Goal: Task Accomplishment & Management: Complete application form

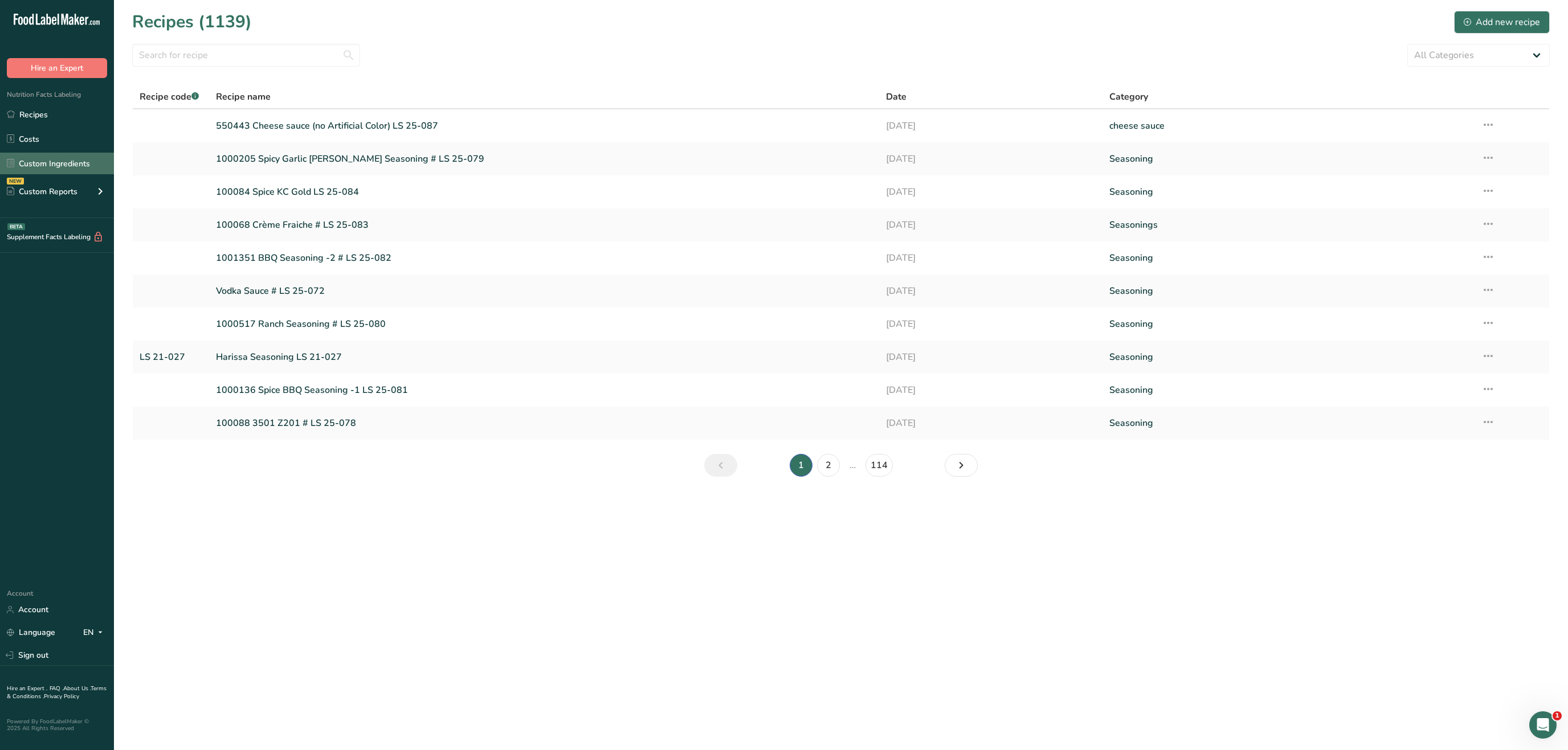
click at [78, 164] on link "Custom Ingredients" at bounding box center [57, 163] width 114 height 21
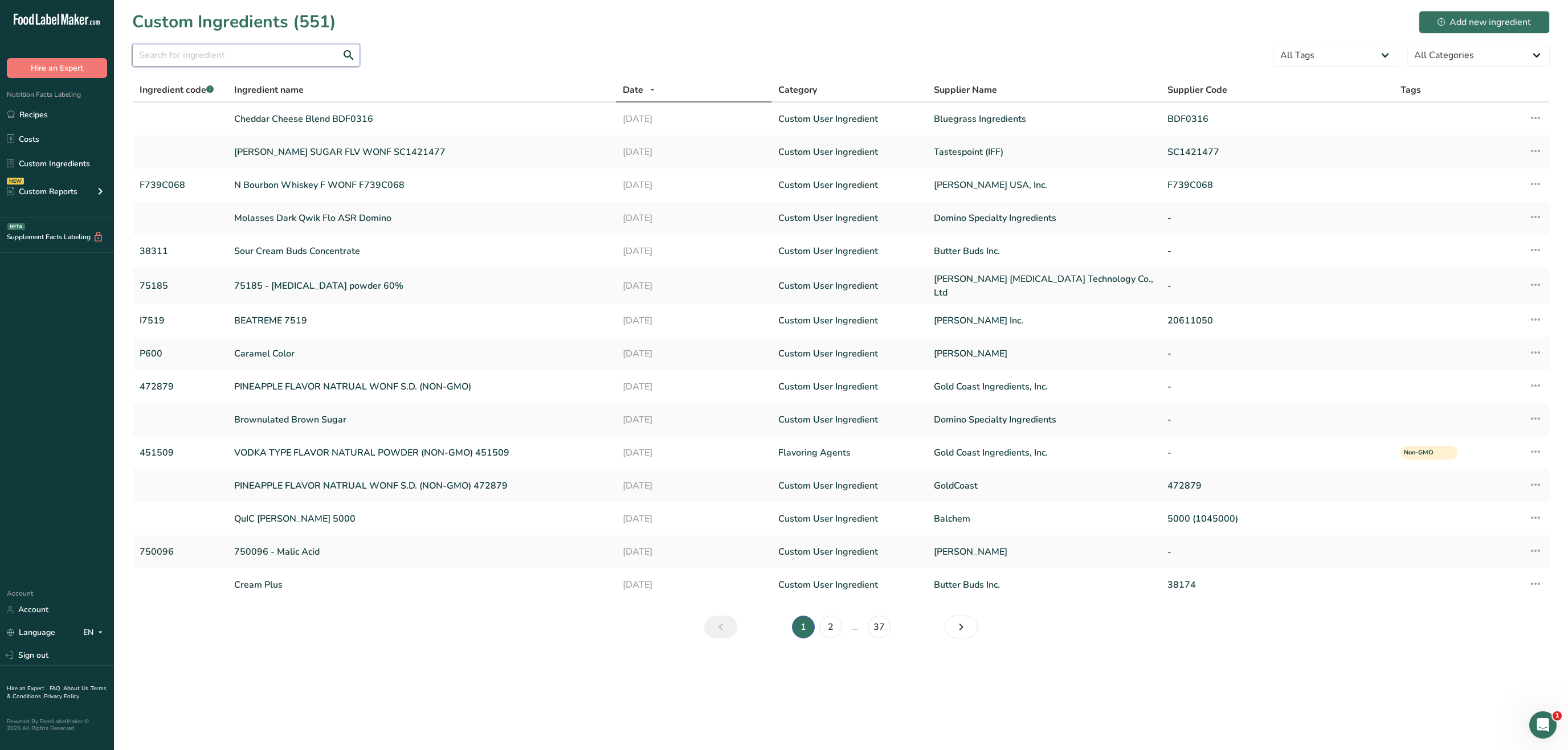
click at [273, 57] on input "text" at bounding box center [246, 55] width 228 height 23
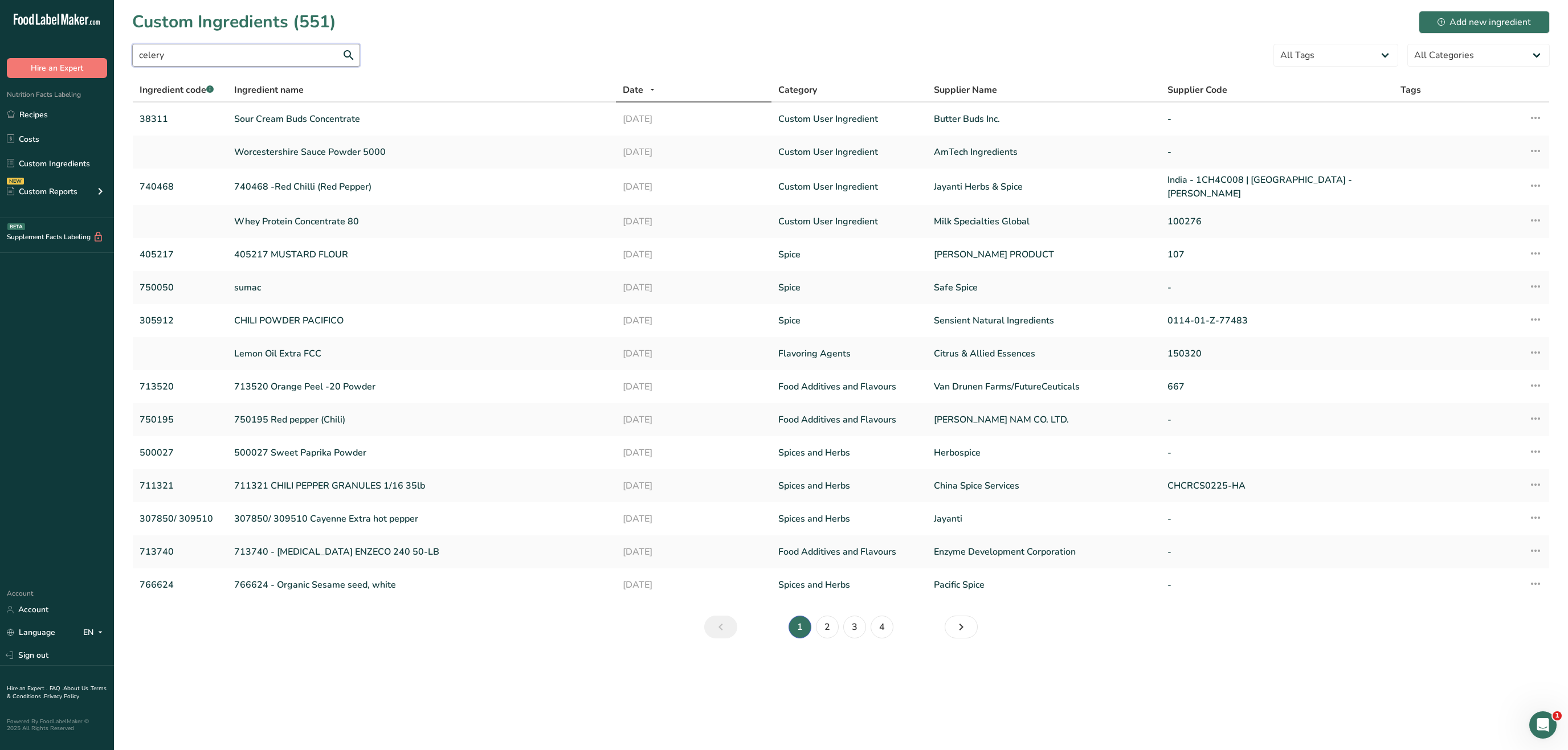
type input "celery"
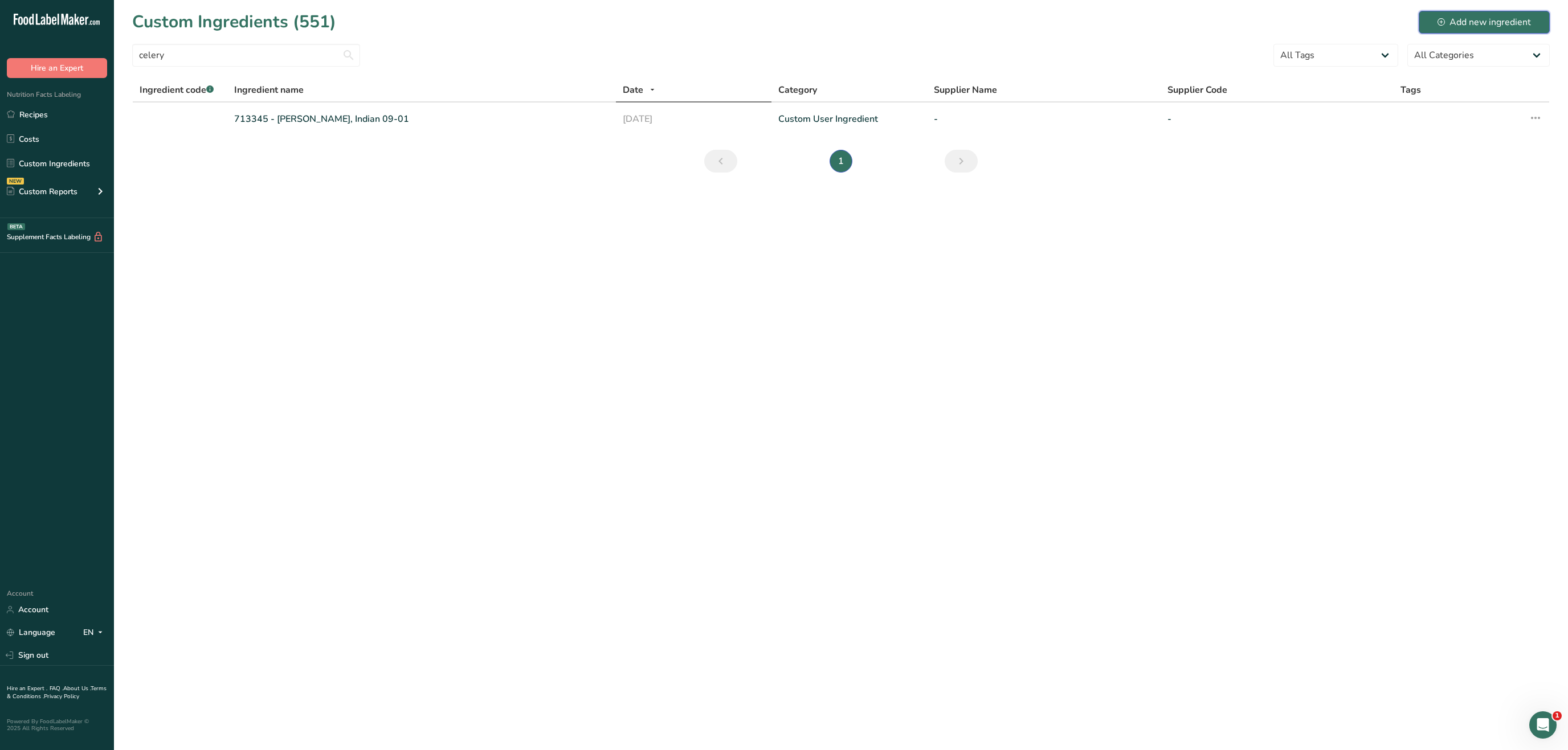
click at [1475, 19] on div "Add new ingredient" at bounding box center [1484, 22] width 93 height 14
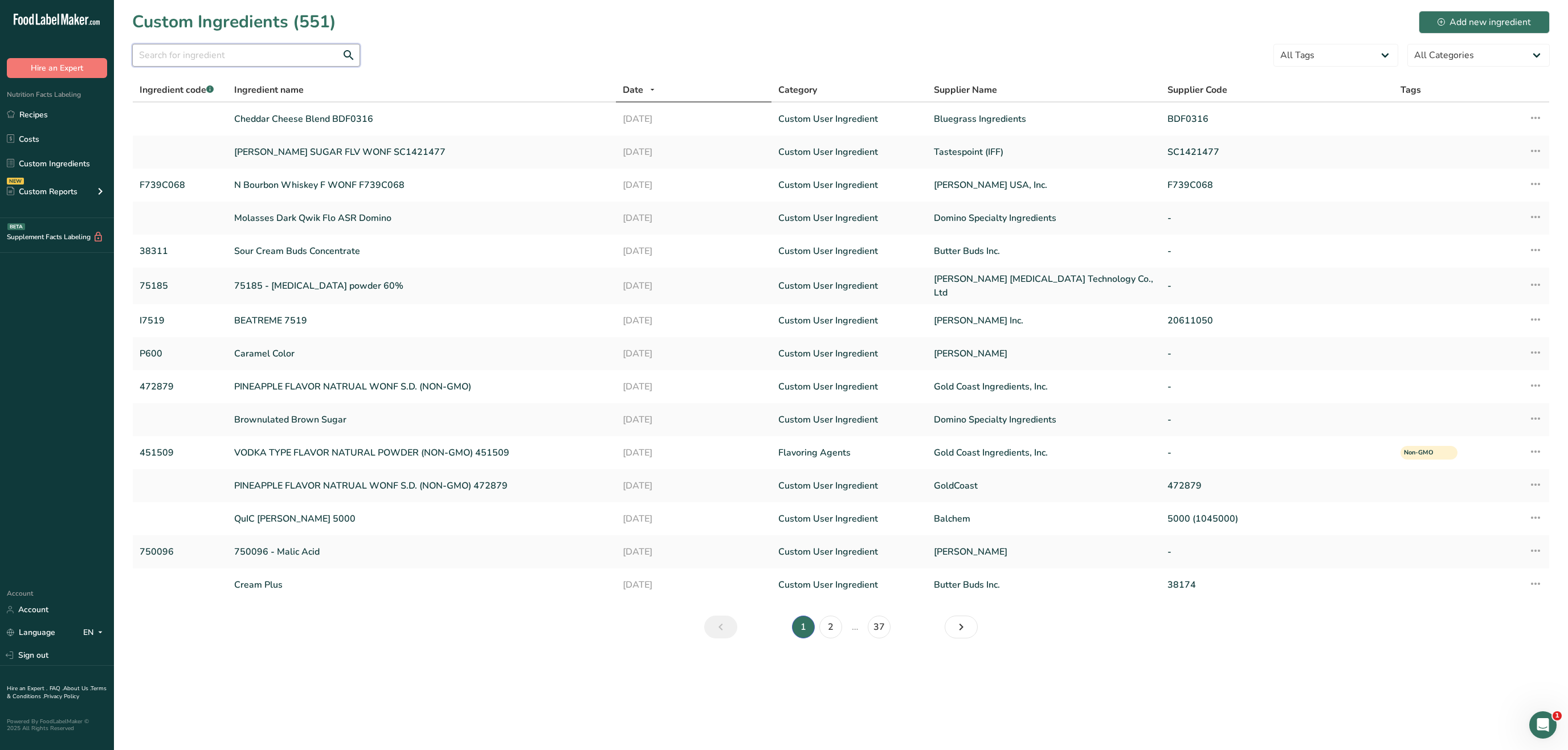
click at [254, 58] on input "text" at bounding box center [246, 55] width 228 height 23
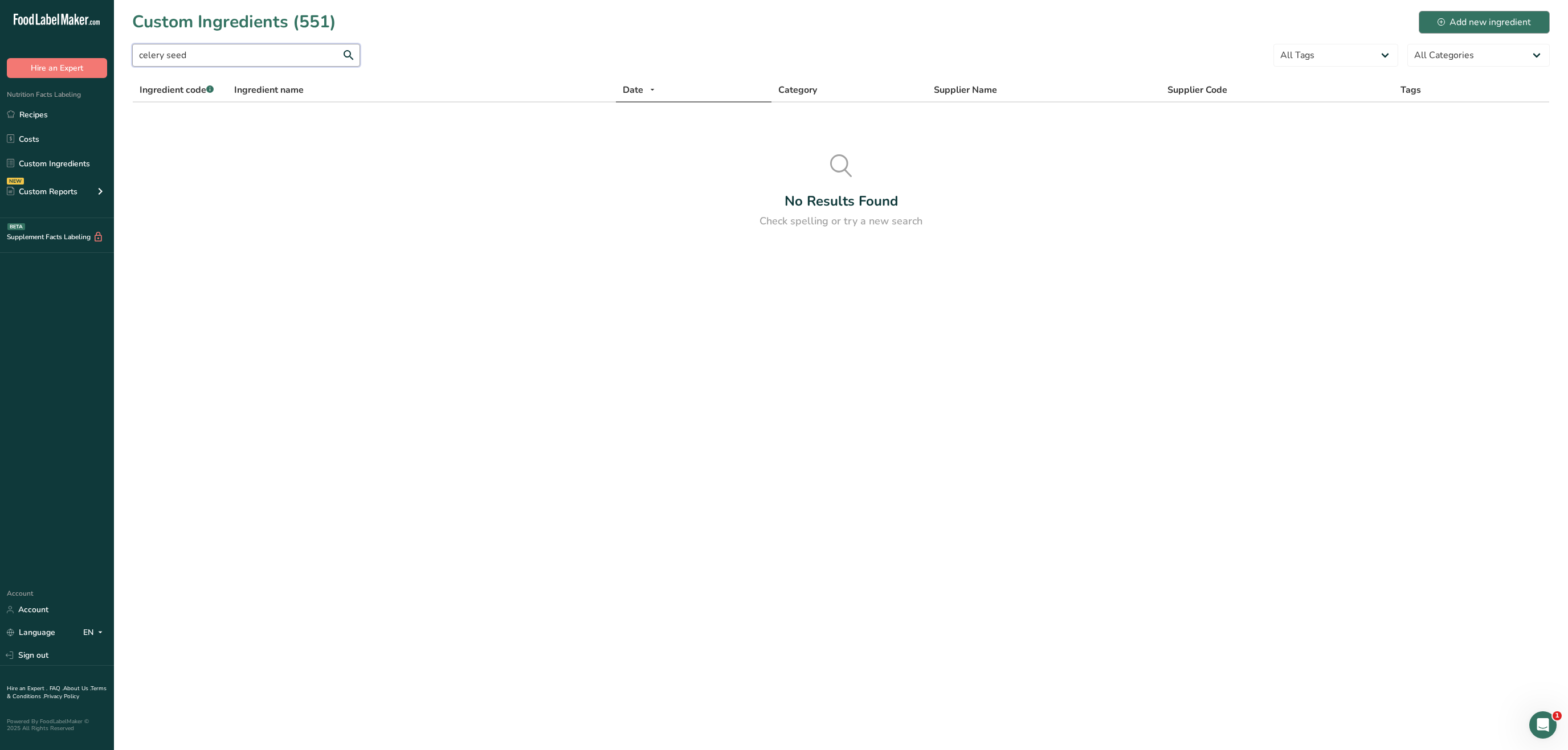
type input "celery seed"
click at [1493, 25] on div "Add new ingredient" at bounding box center [1484, 22] width 93 height 14
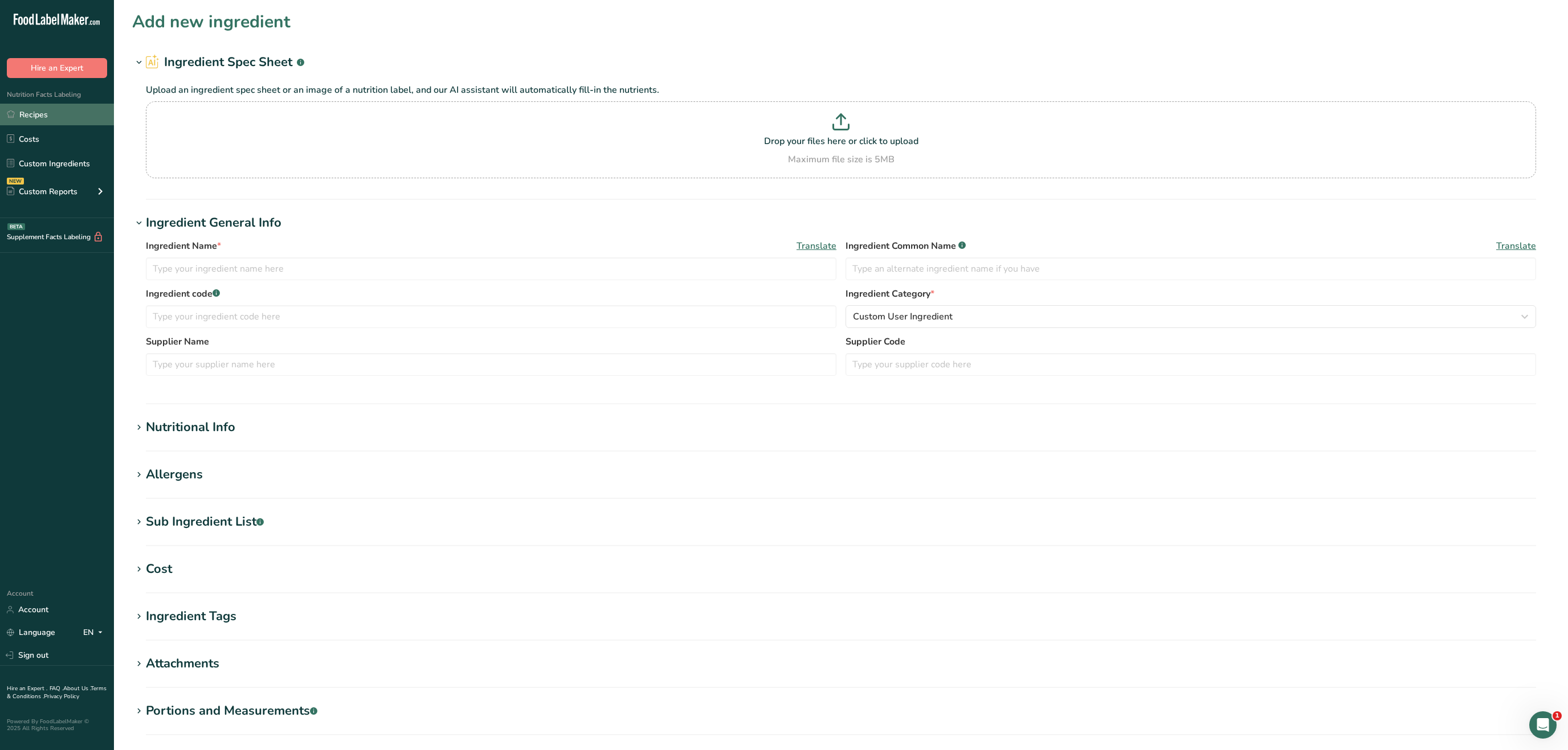
click at [51, 111] on link "Recipes" at bounding box center [57, 114] width 114 height 21
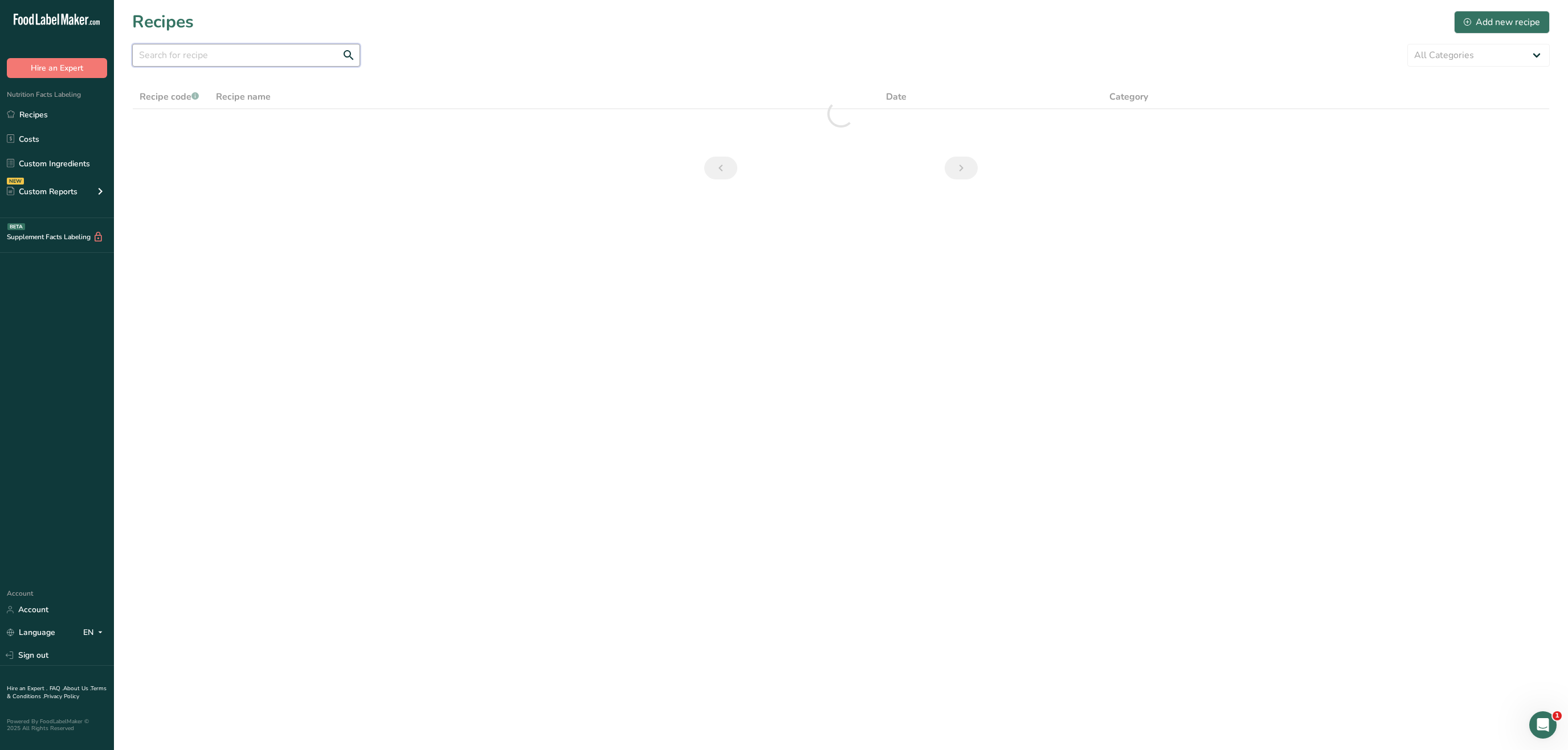
click at [236, 55] on input "text" at bounding box center [246, 55] width 228 height 23
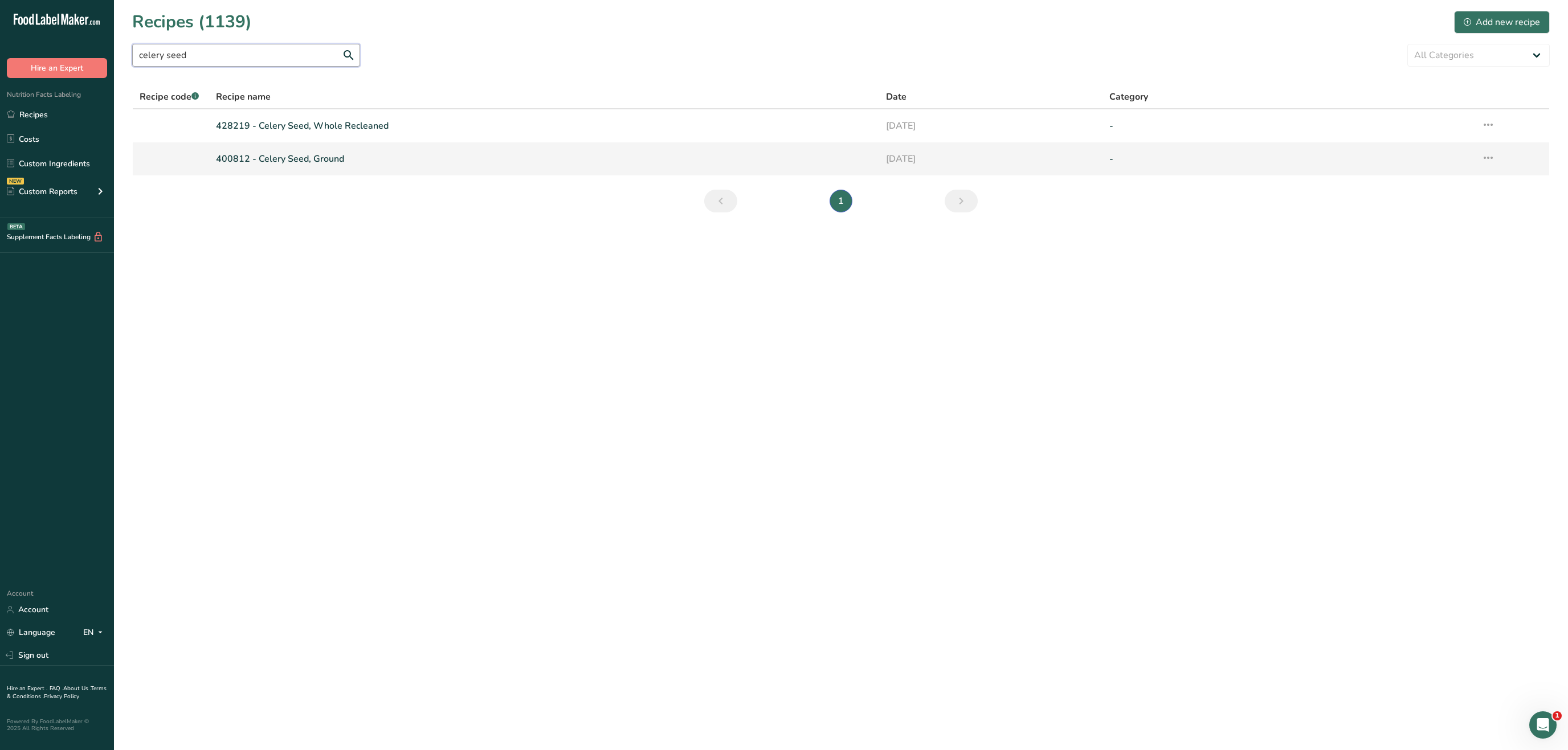
type input "celery seed"
click at [309, 159] on link "400812 - Celery Seed, Ground" at bounding box center [543, 159] width 656 height 24
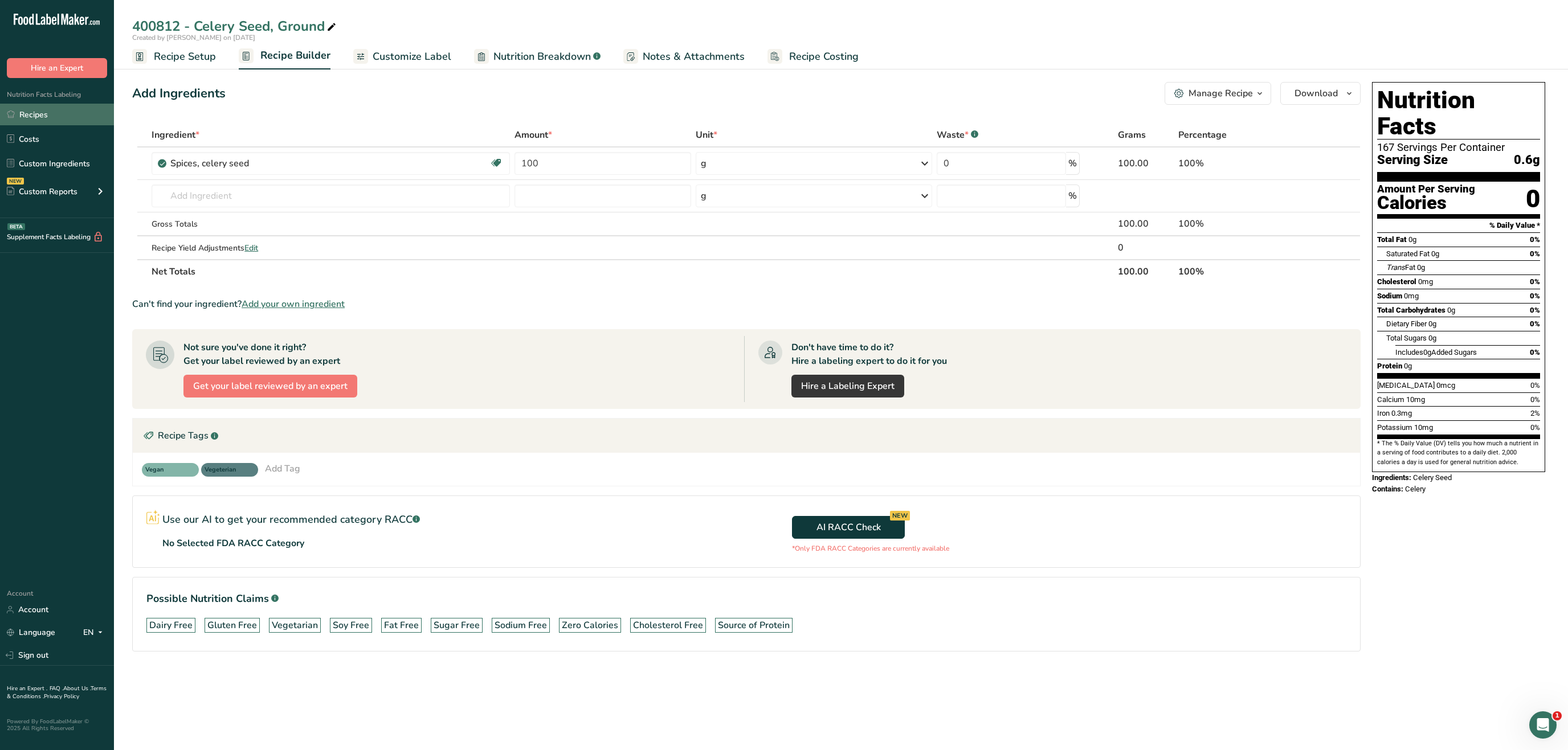
click at [49, 117] on link "Recipes" at bounding box center [57, 114] width 114 height 21
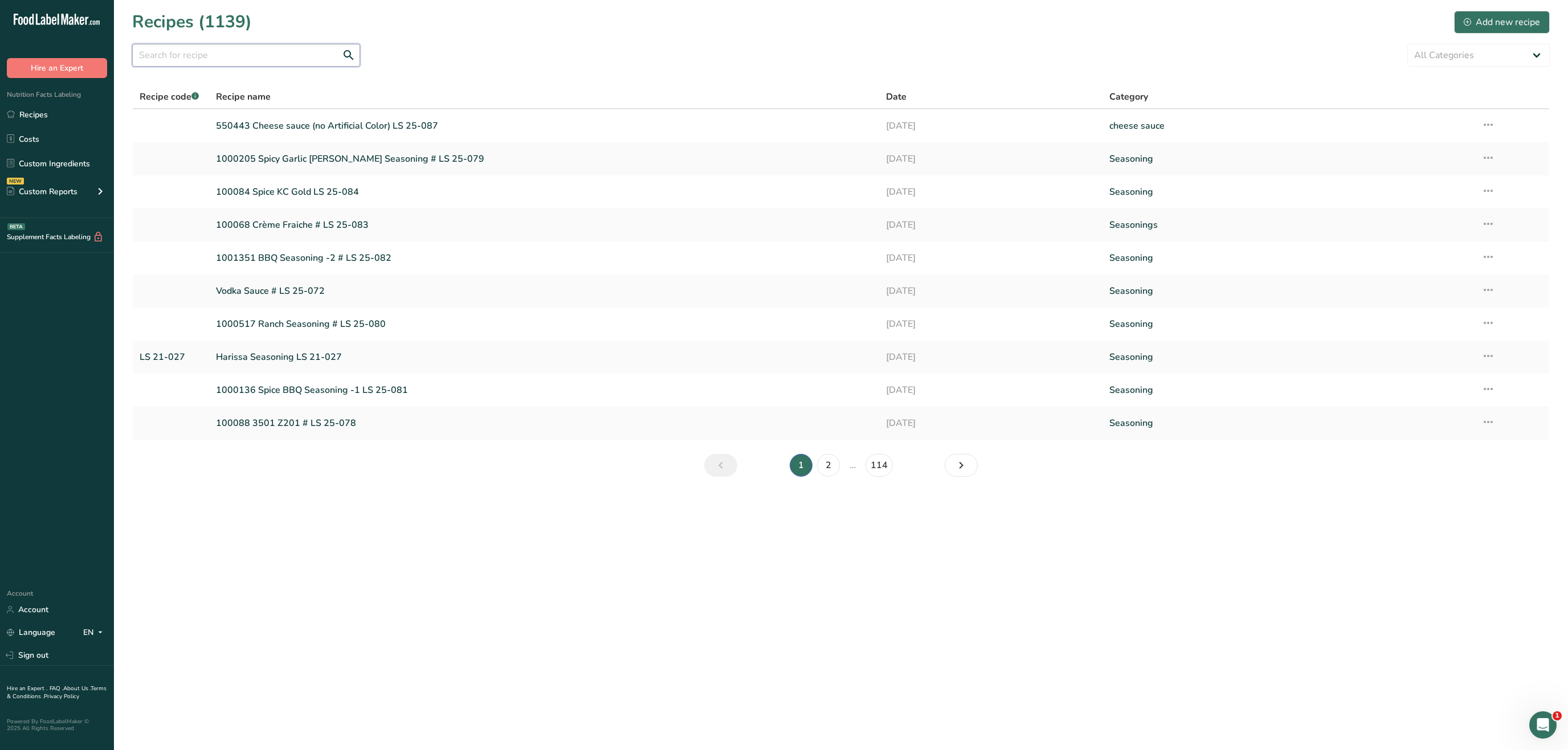
click at [234, 54] on input "text" at bounding box center [246, 55] width 228 height 23
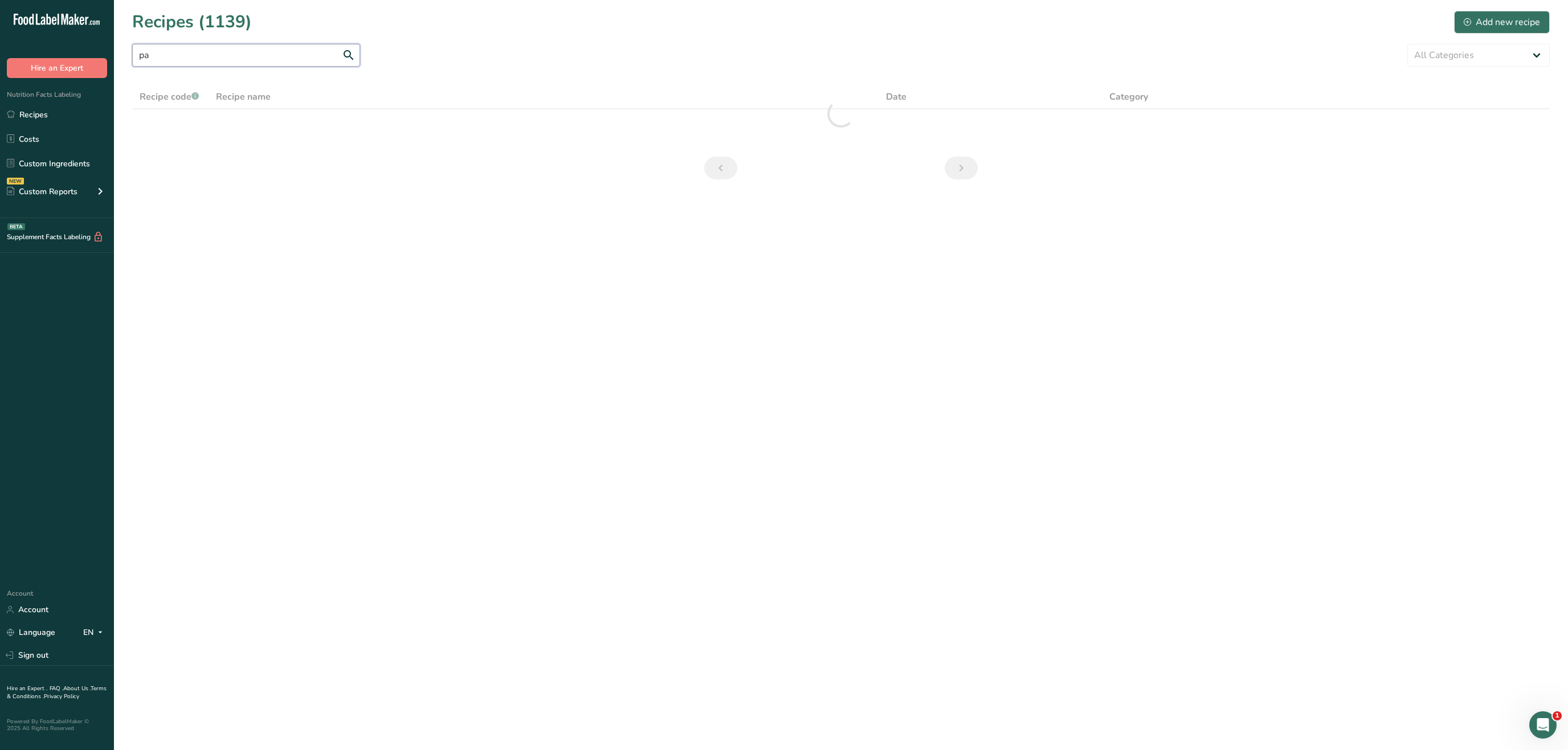
type input "p"
type input "b"
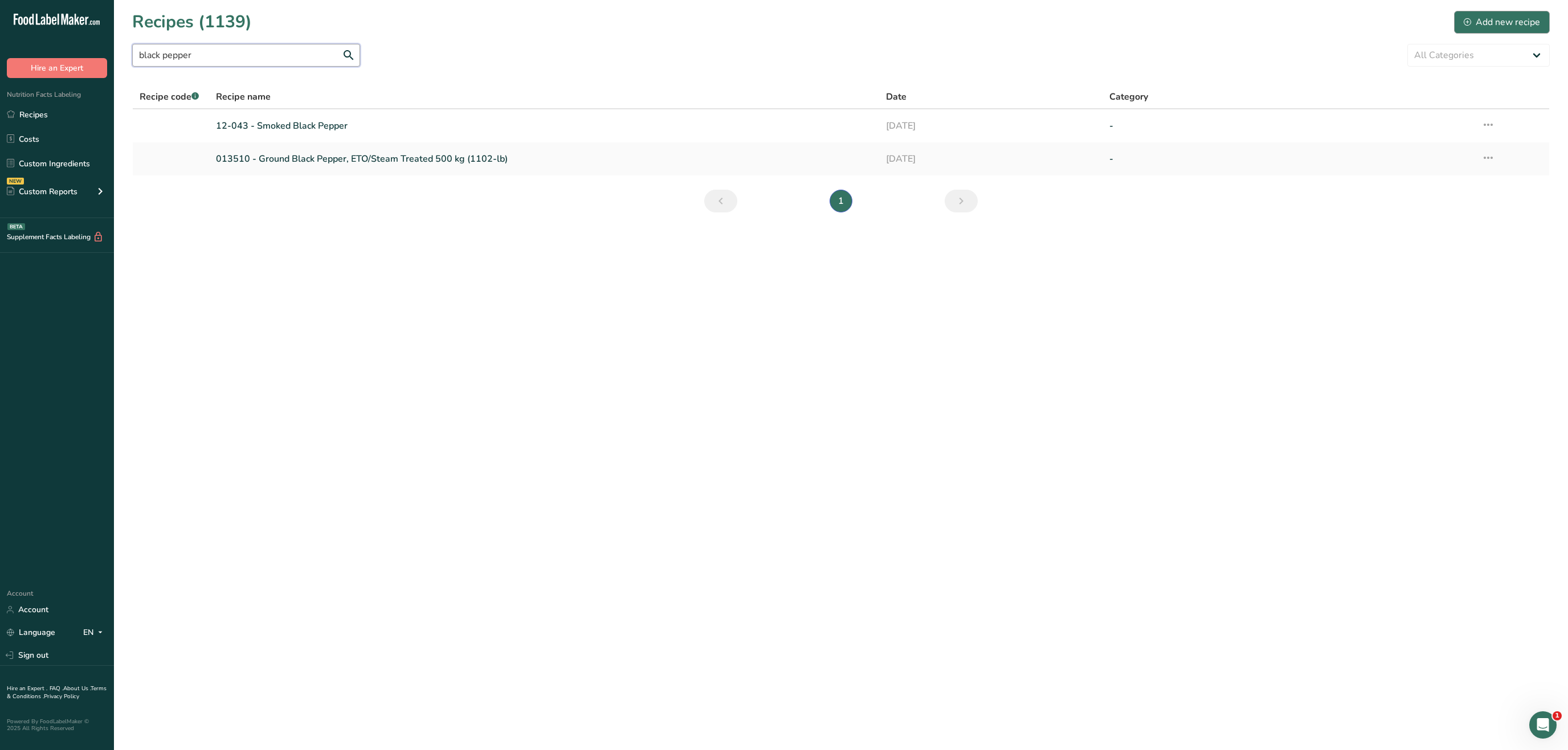
type input "black pepper"
click at [1512, 16] on div "Add new recipe" at bounding box center [1502, 22] width 76 height 14
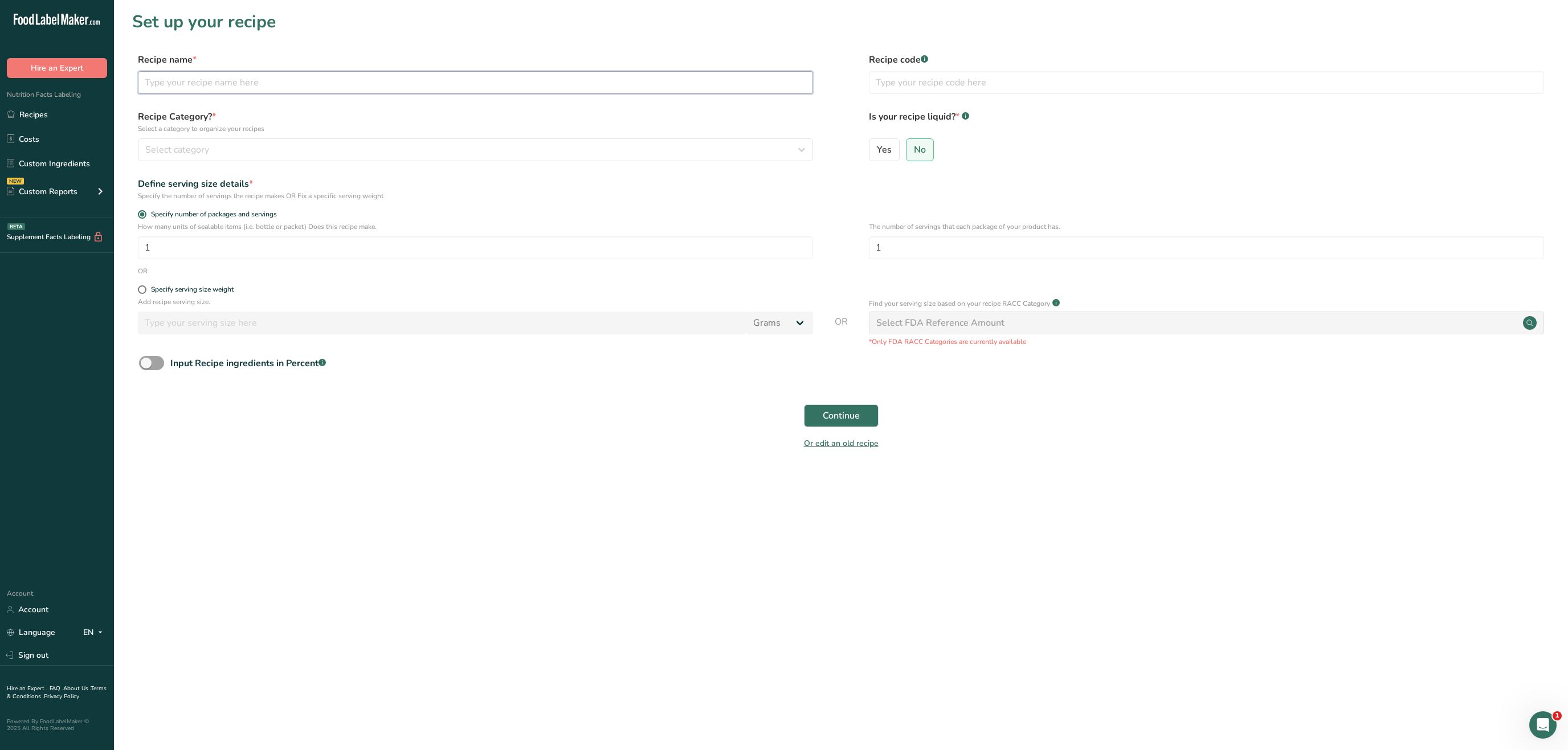
click at [419, 82] on input "text" at bounding box center [475, 82] width 675 height 23
paste input "• 750115 Parsley Granules"
drag, startPoint x: 163, startPoint y: 80, endPoint x: 95, endPoint y: 76, distance: 68.1
click at [138, 76] on input "• 750115 Parsley Granules" at bounding box center [475, 82] width 675 height 23
type input "750115 Parsley Granules"
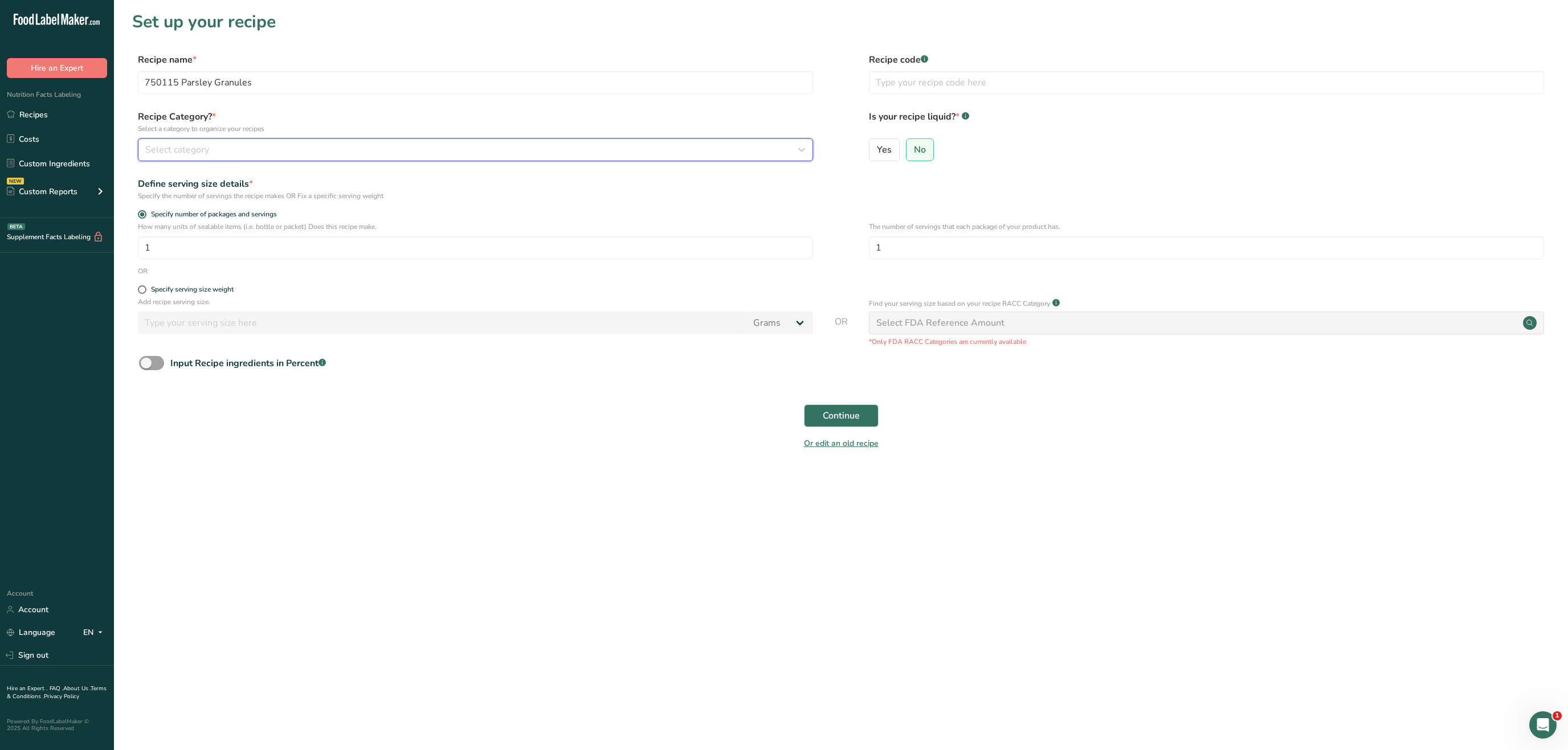
click at [651, 153] on div "Select category" at bounding box center [472, 150] width 653 height 14
click at [304, 209] on span "Custom Categories .a-a{fill:#347362;}.b-a{fill:#fff;}" at bounding box center [297, 207] width 88 height 14
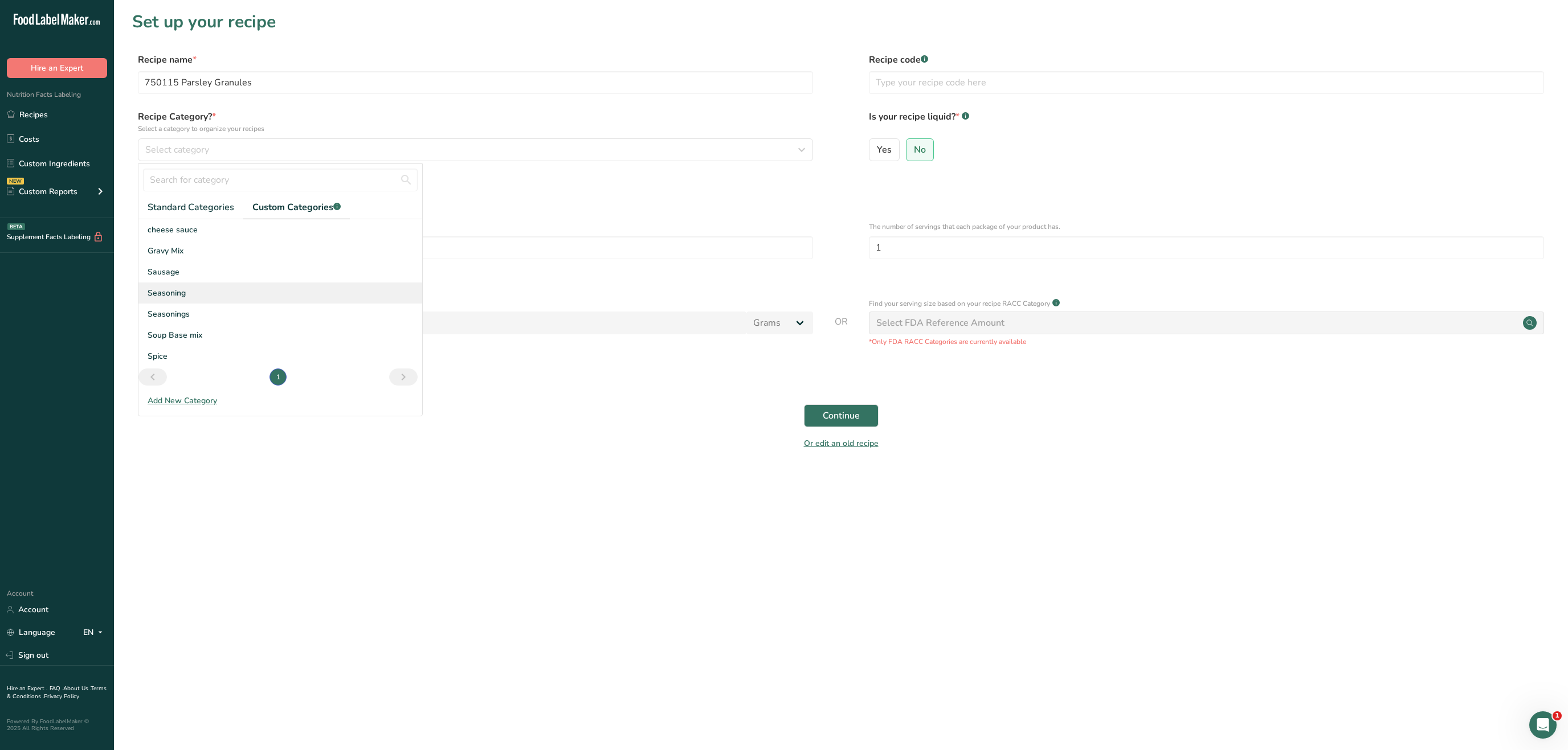
click at [199, 298] on div "Seasoning" at bounding box center [280, 293] width 284 height 21
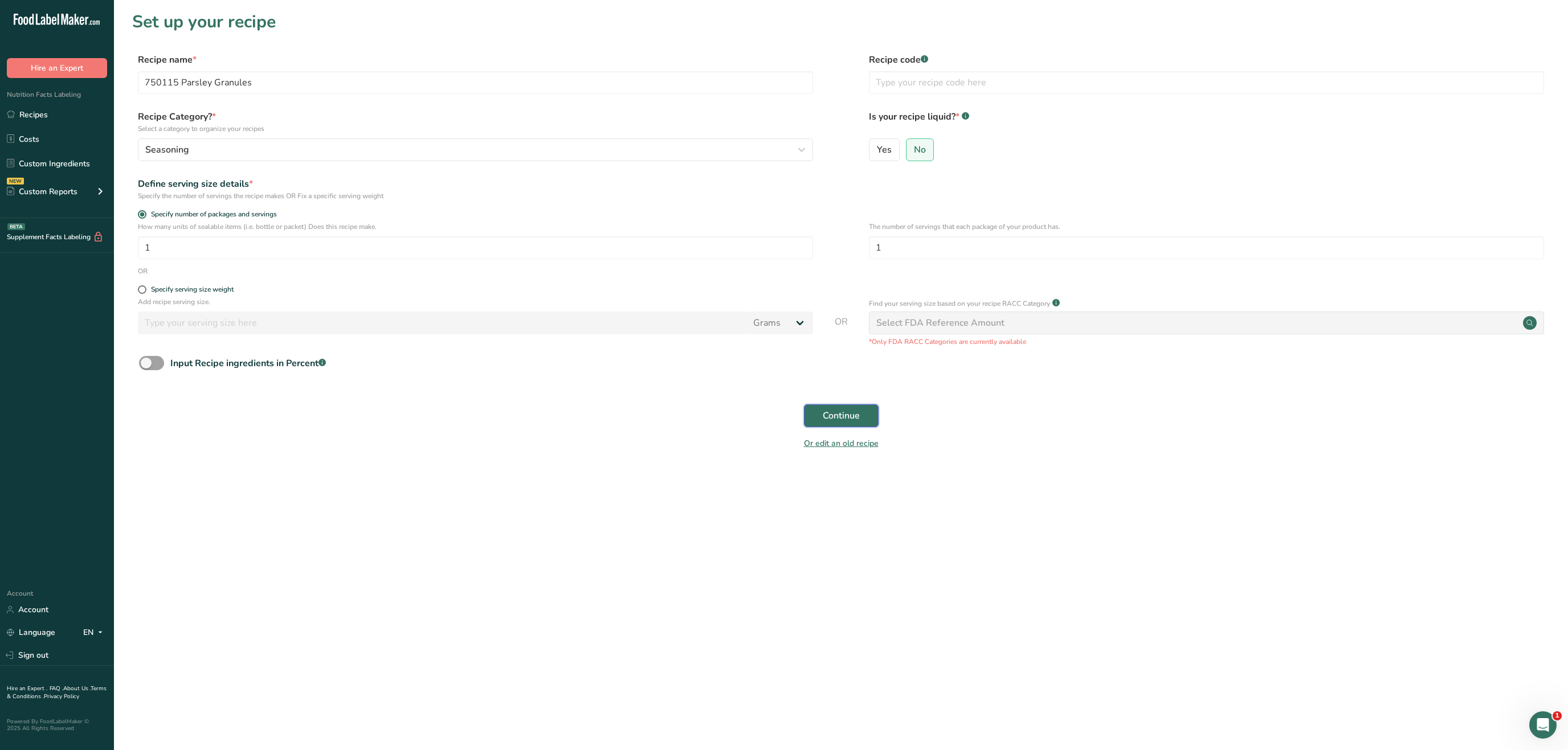
click at [839, 414] on span "Continue" at bounding box center [841, 416] width 37 height 14
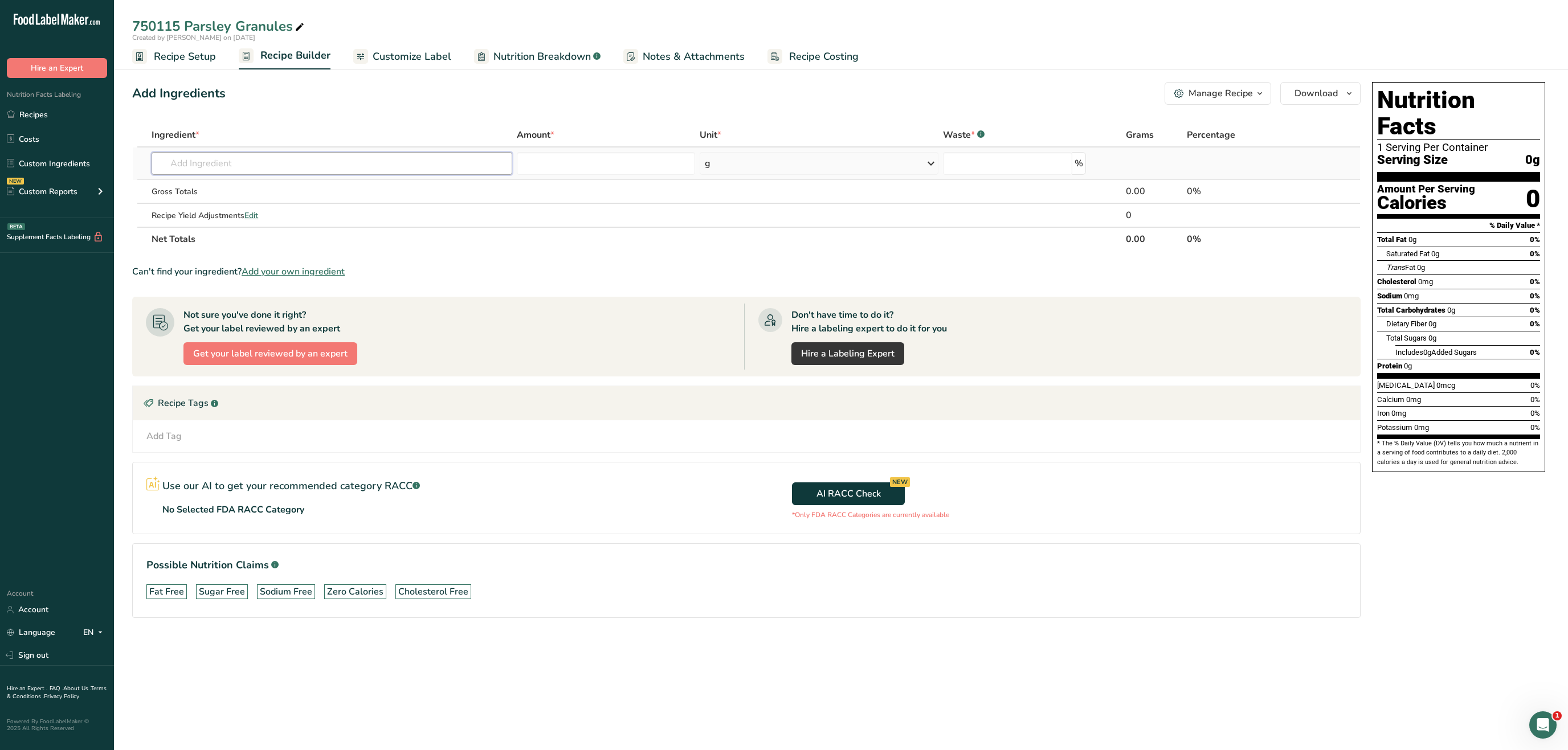
click at [310, 170] on input "text" at bounding box center [332, 163] width 361 height 23
type input "parsley"
click at [310, 185] on div "2029 Spices, parsley, dried" at bounding box center [323, 187] width 324 height 12
type input "Spices, parsley, dried"
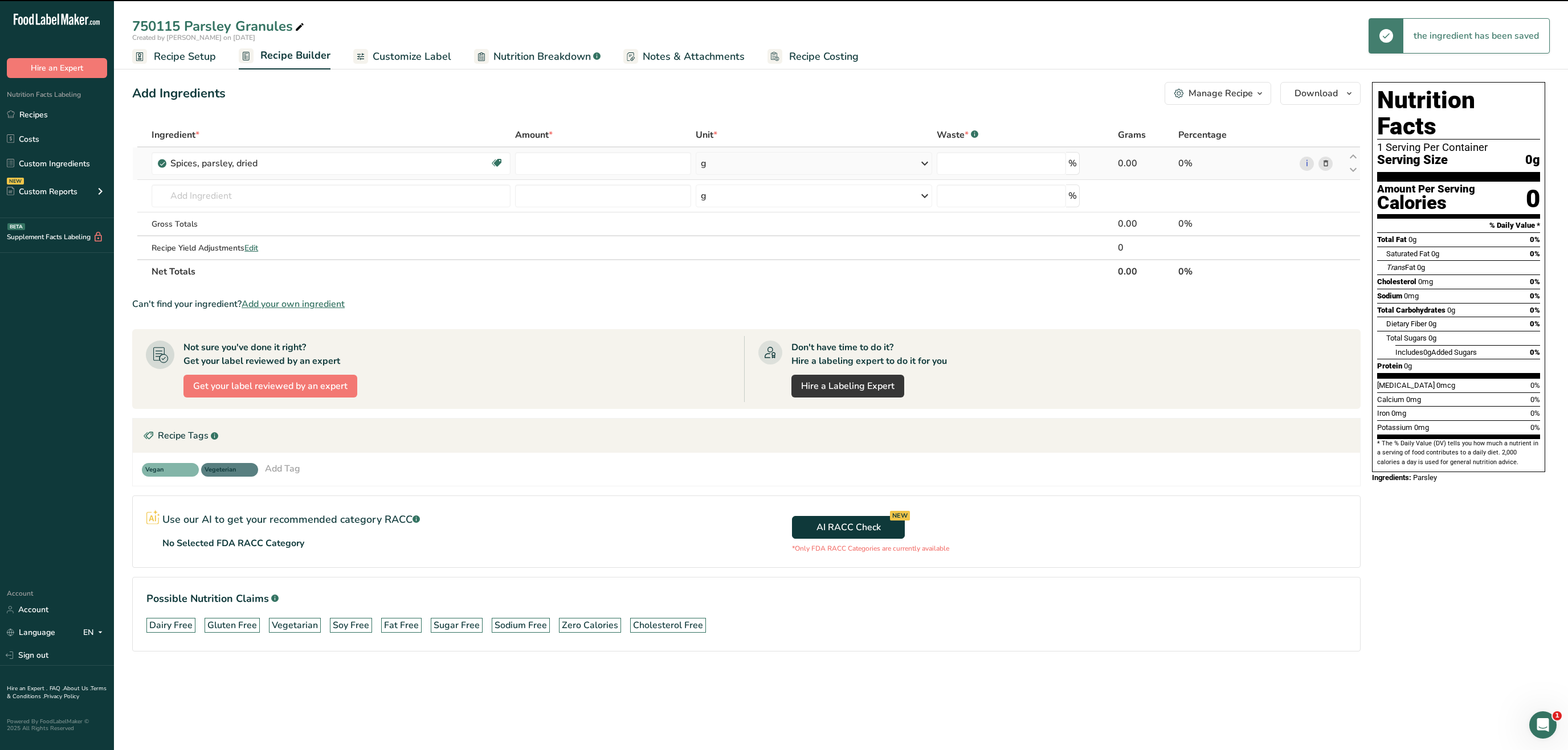
type input "0"
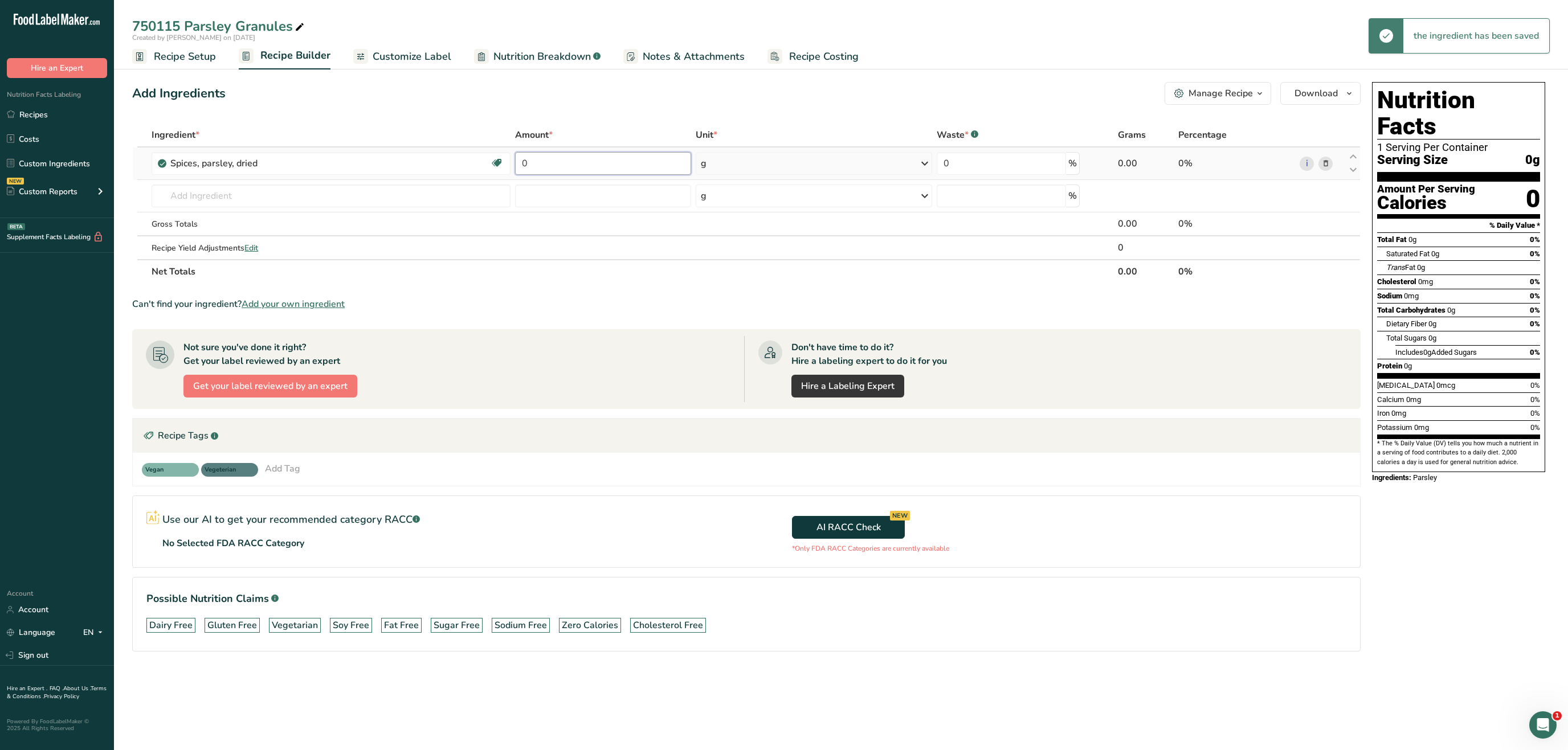
drag, startPoint x: 558, startPoint y: 159, endPoint x: 426, endPoint y: 159, distance: 132.0
click at [515, 159] on input "0" at bounding box center [603, 163] width 177 height 23
type input "100"
click at [1495, 567] on div "Nutrition Facts 1 Serving Per Container Serving Size 0g Amount Per Serving Calo…" at bounding box center [1458, 383] width 182 height 611
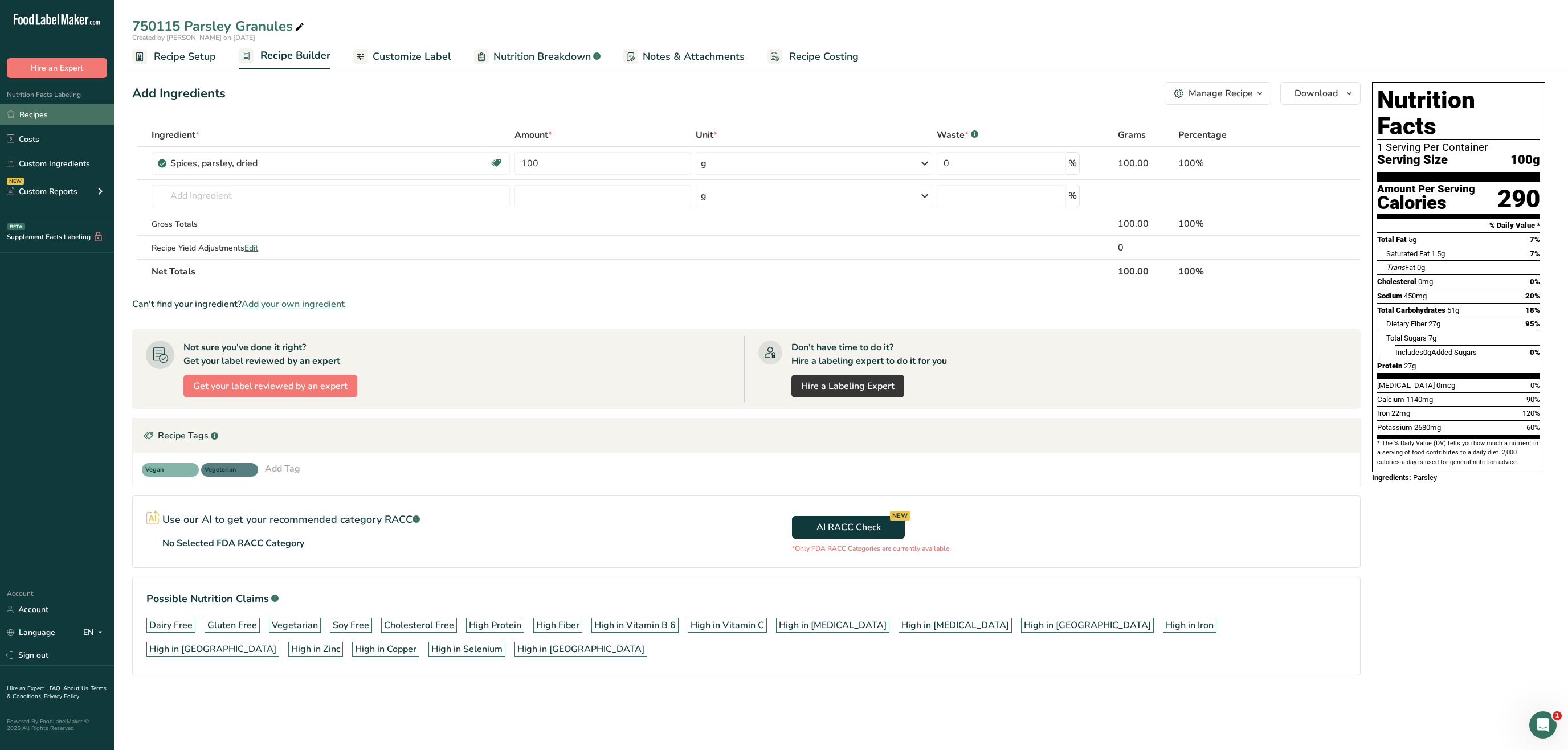
click at [71, 111] on link "Recipes" at bounding box center [57, 114] width 114 height 21
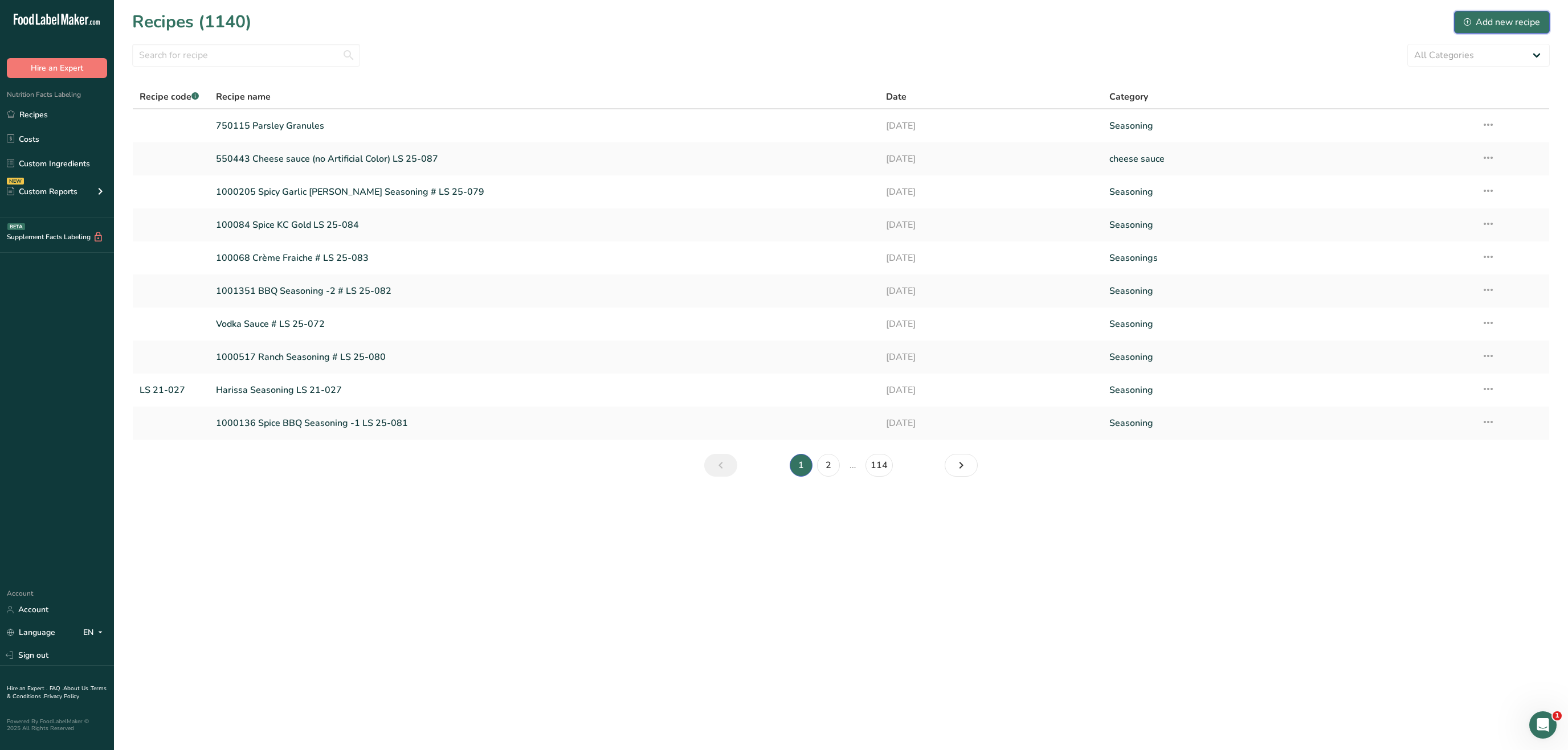
click at [1481, 24] on div "Add new recipe" at bounding box center [1502, 22] width 76 height 14
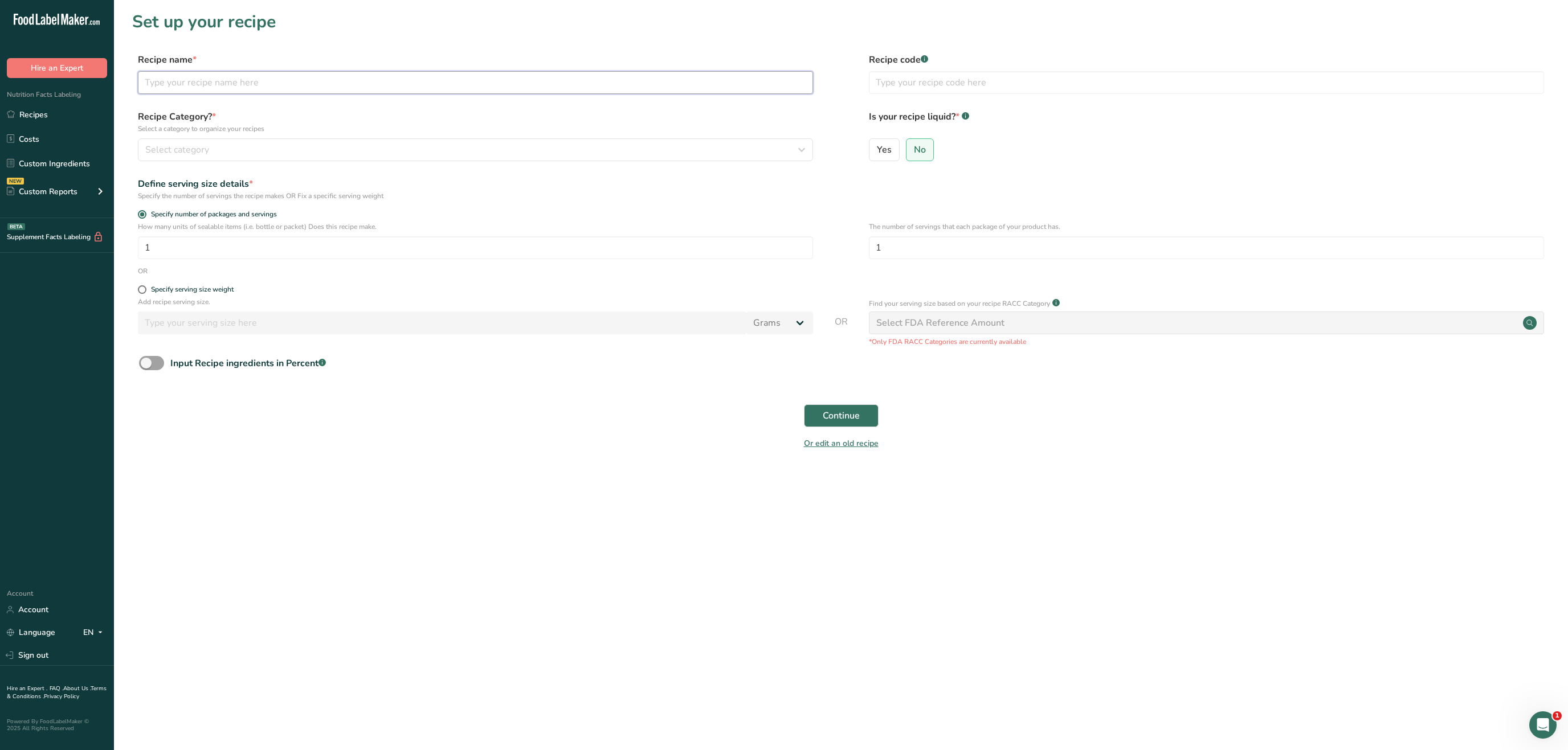
click at [220, 91] on input "text" at bounding box center [475, 82] width 675 height 23
paste input "• [GEOGRAPHIC_DATA]"
drag, startPoint x: 164, startPoint y: 77, endPoint x: 30, endPoint y: 87, distance: 134.4
click at [138, 87] on input "• [GEOGRAPHIC_DATA]" at bounding box center [475, 82] width 675 height 23
type input "[GEOGRAPHIC_DATA]"
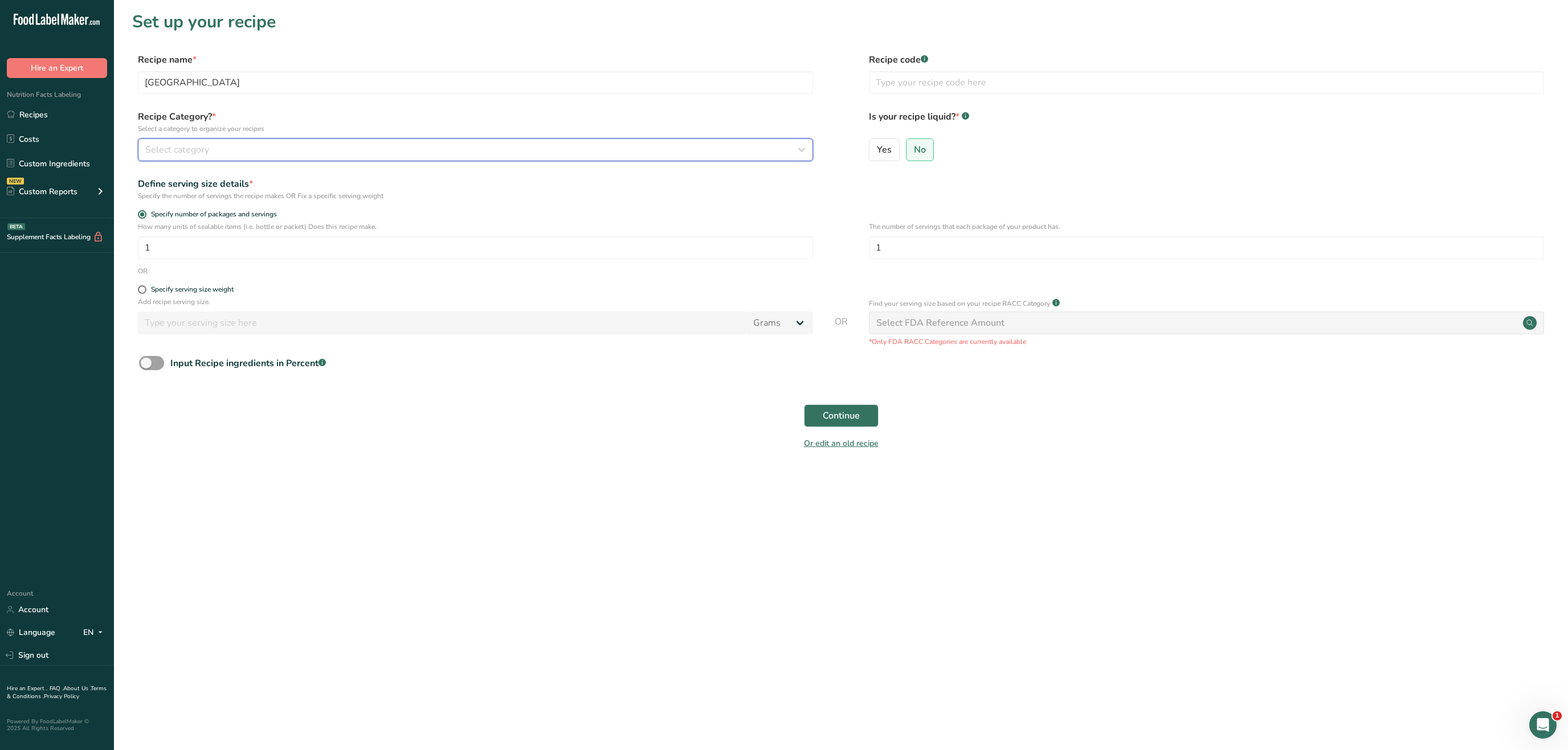
click at [281, 156] on div "Select category" at bounding box center [472, 150] width 653 height 14
click at [273, 207] on span "Custom Categories .a-a{fill:#347362;}.b-a{fill:#fff;}" at bounding box center [297, 207] width 88 height 14
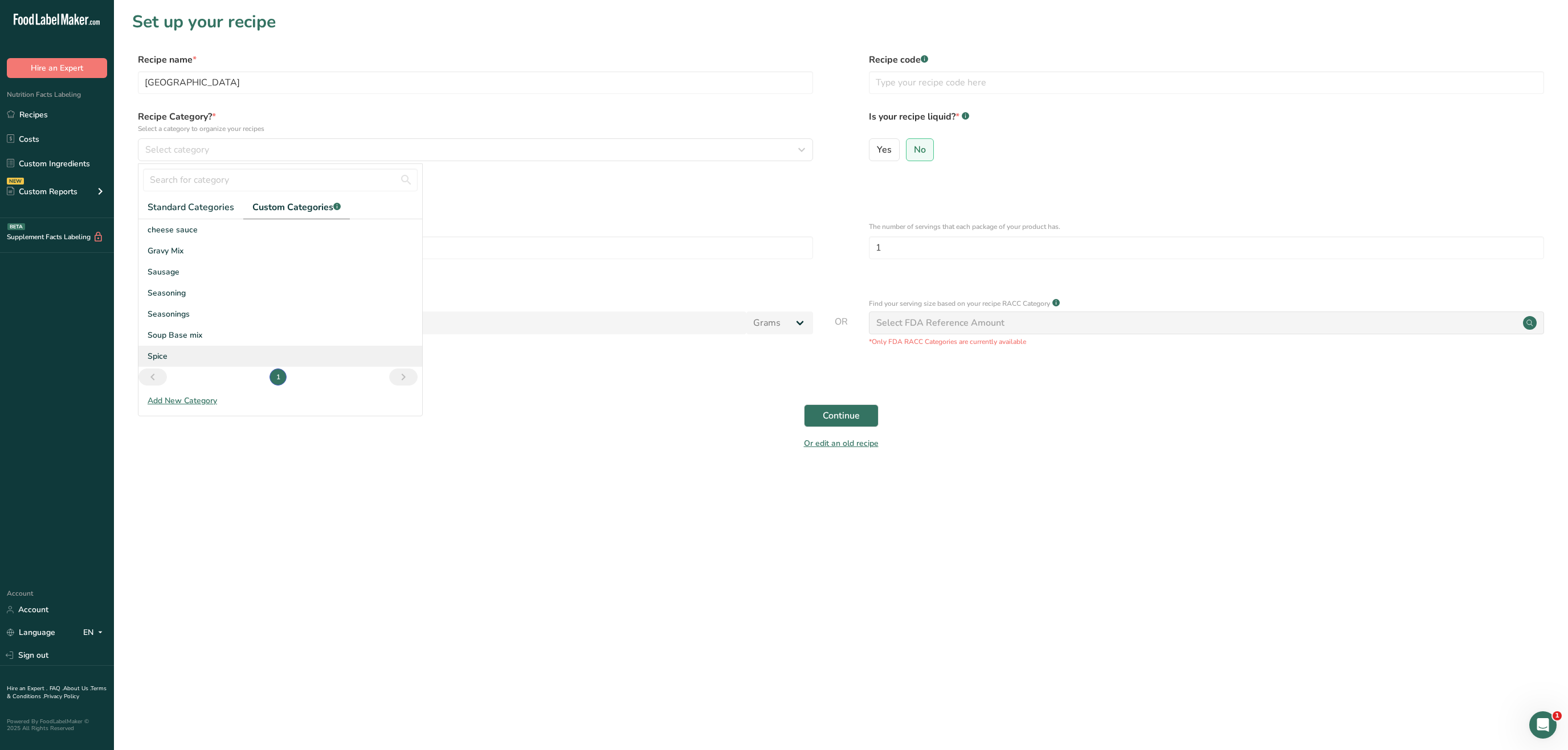
click at [194, 360] on div "Spice" at bounding box center [280, 356] width 284 height 21
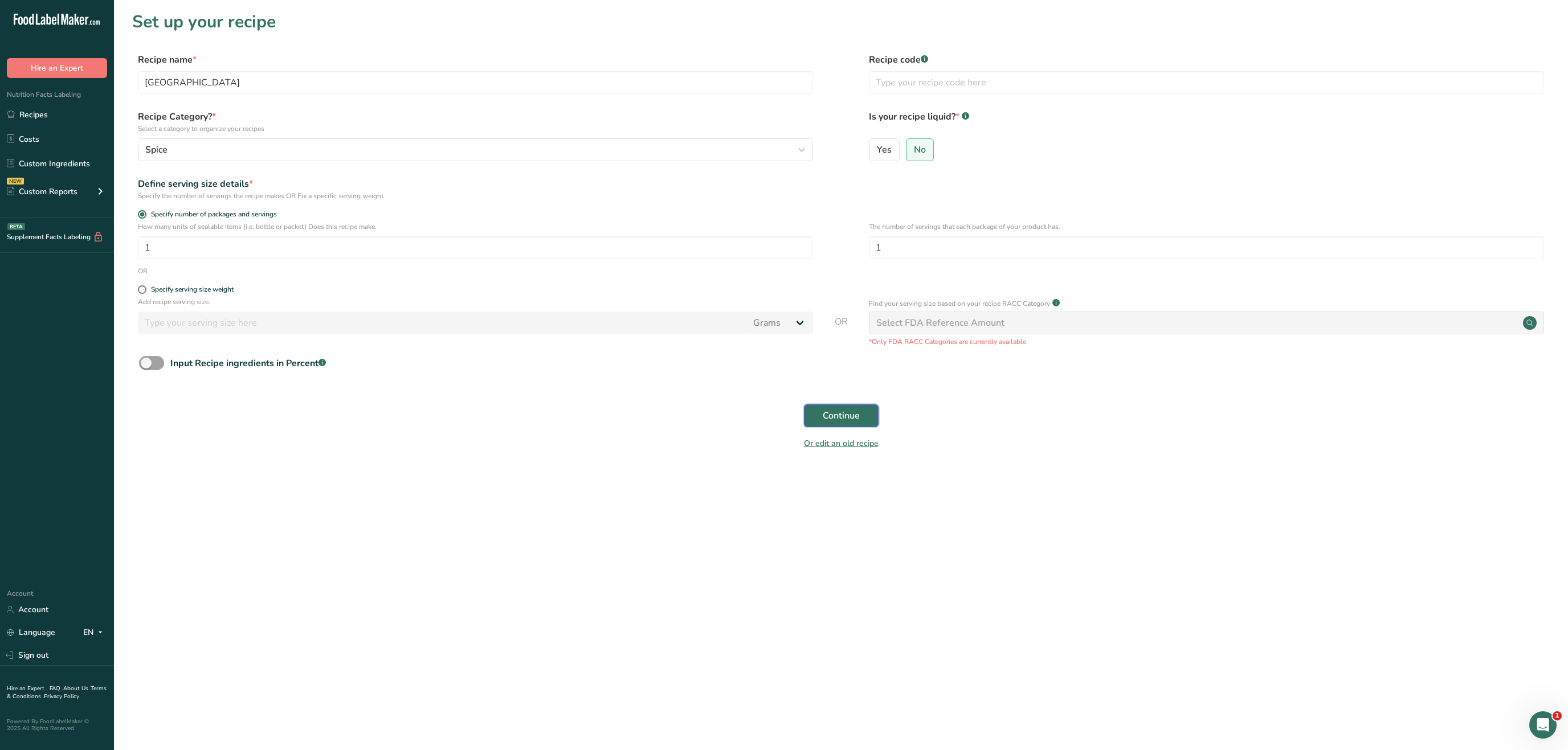
click at [851, 409] on button "Continue" at bounding box center [841, 416] width 74 height 23
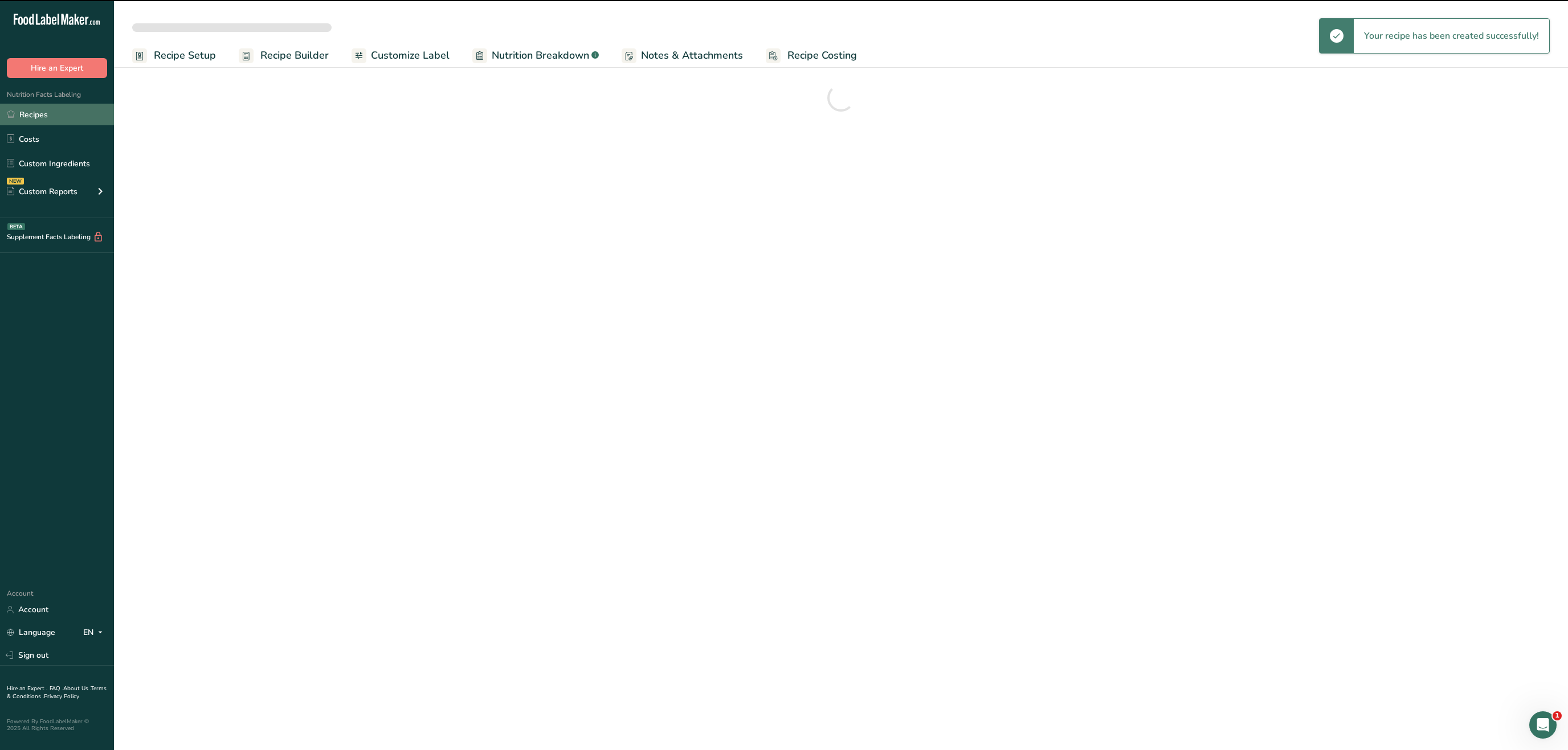
click at [60, 111] on link "Recipes" at bounding box center [57, 114] width 114 height 21
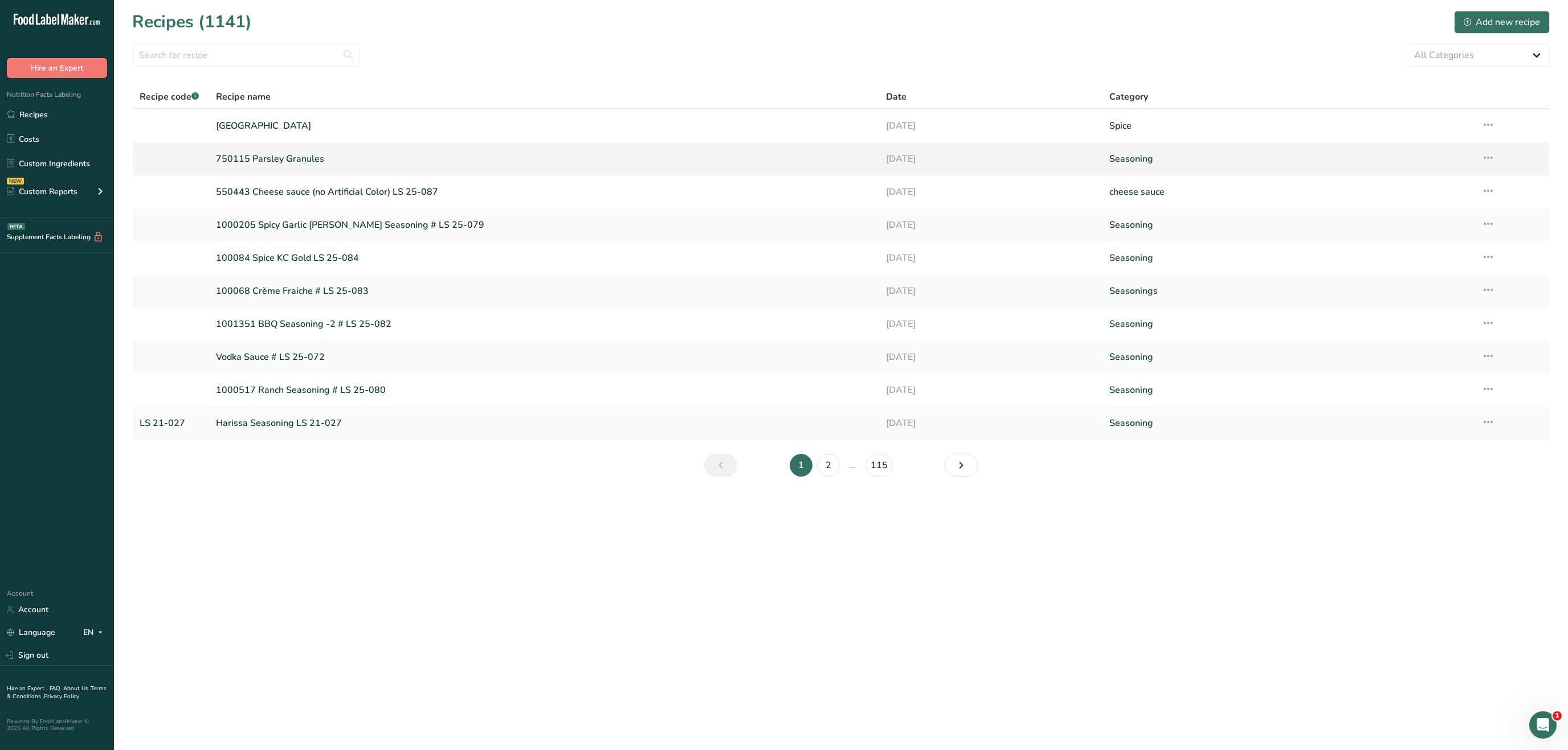
click at [282, 157] on link "750115 Parsley Granules" at bounding box center [543, 159] width 656 height 24
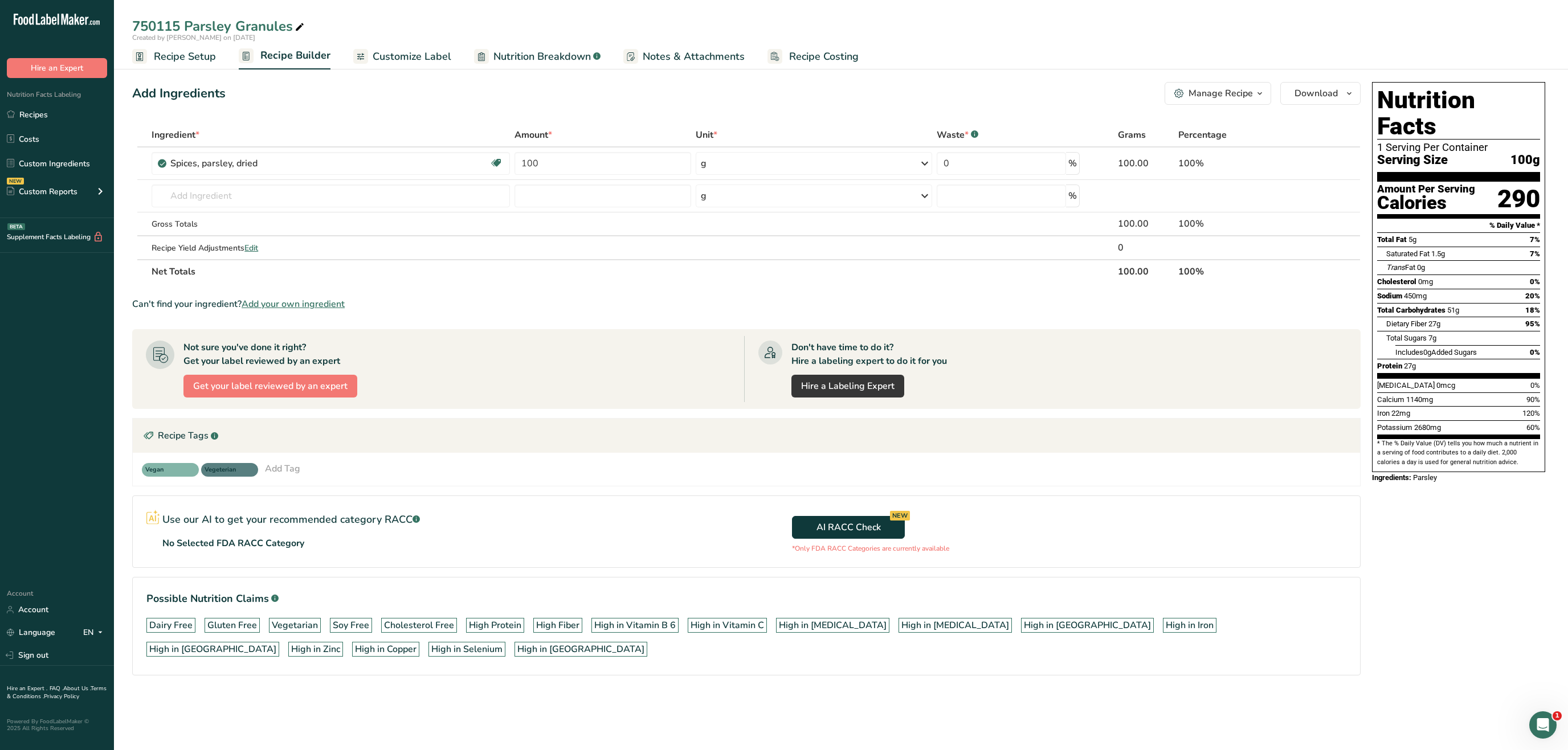
click at [192, 56] on span "Recipe Setup" at bounding box center [185, 57] width 62 height 16
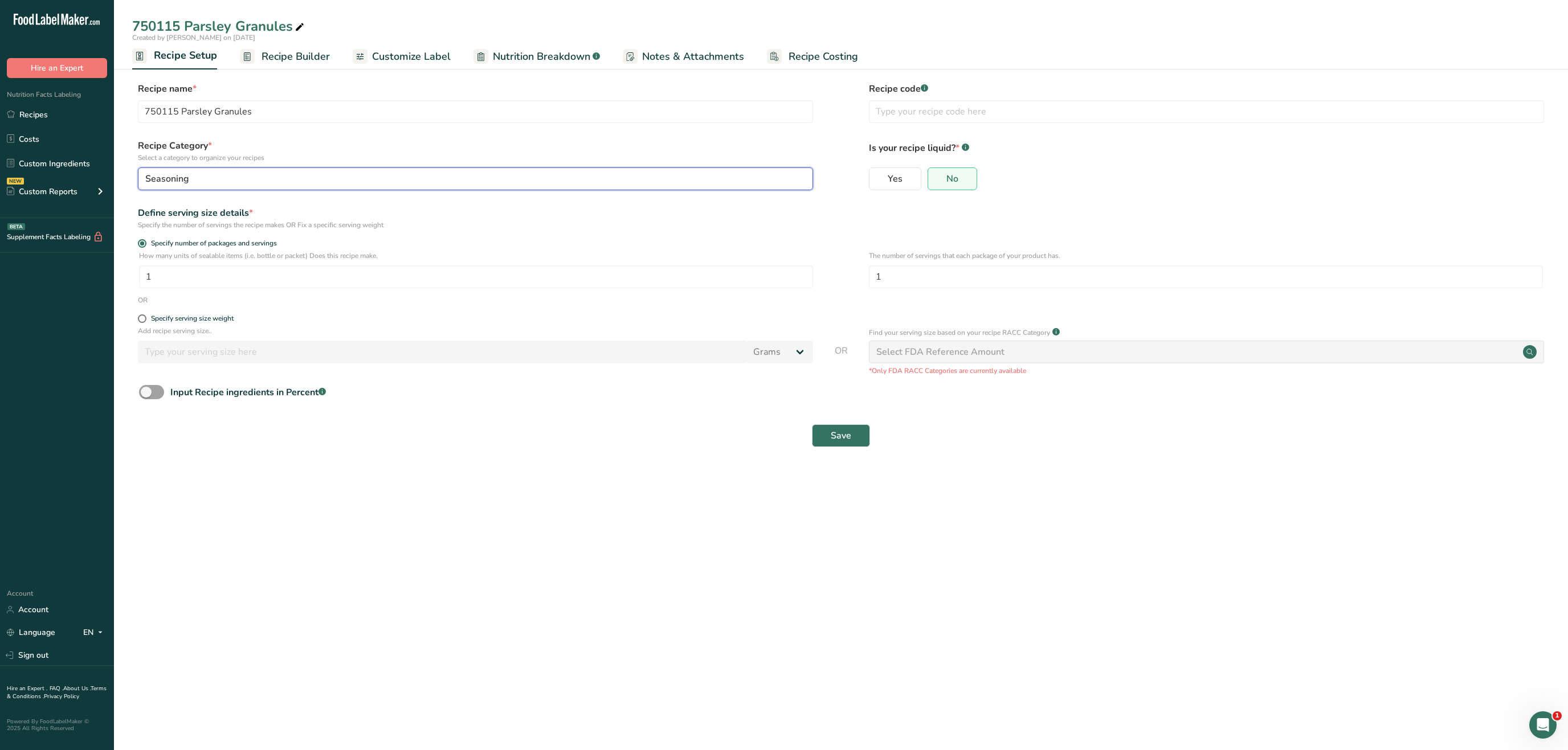
click at [227, 177] on div "Seasoning" at bounding box center [472, 179] width 653 height 14
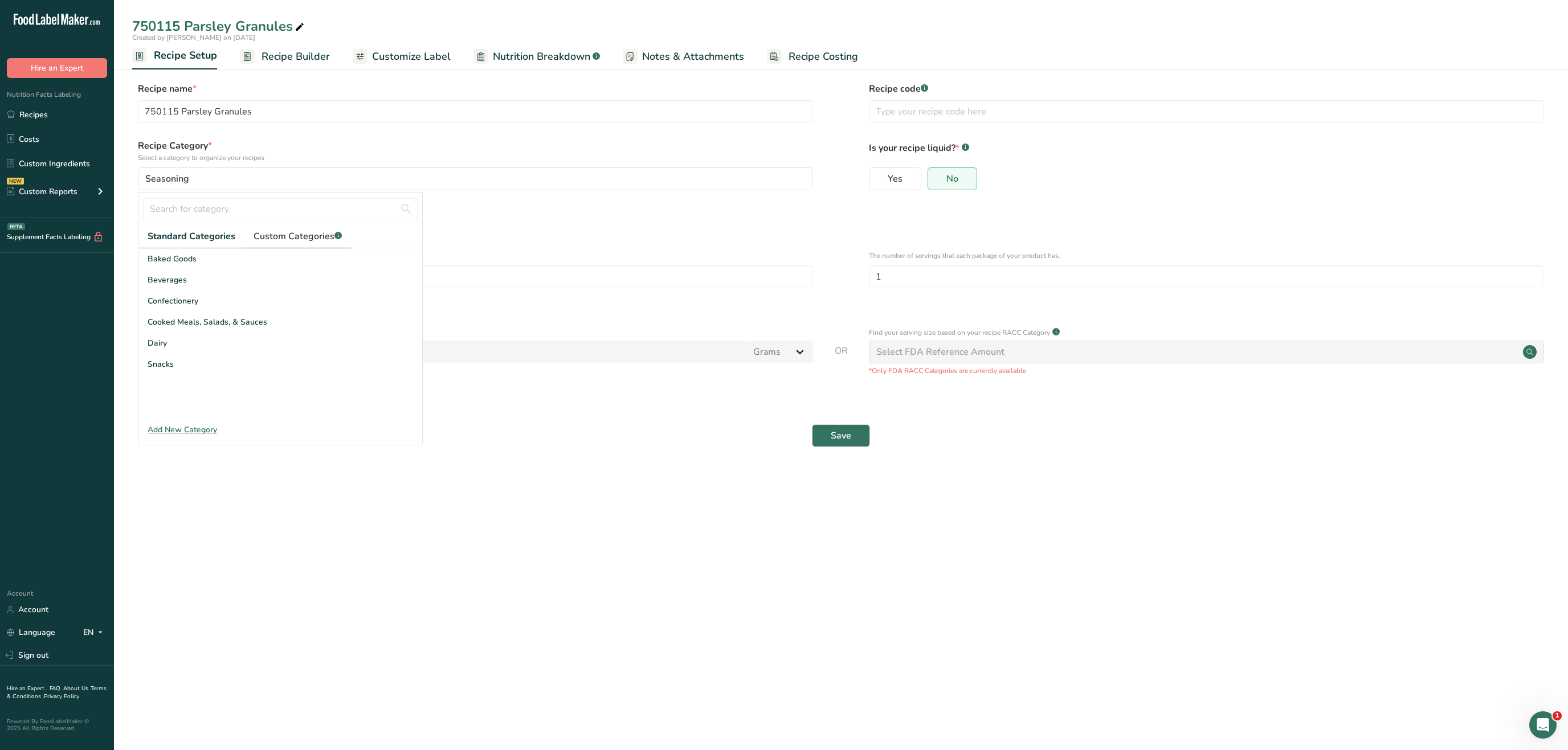
click at [286, 234] on span "Custom Categories .a-a{fill:#347362;}.b-a{fill:#fff;}" at bounding box center [297, 236] width 88 height 14
click at [196, 383] on div "Spice" at bounding box center [280, 385] width 284 height 21
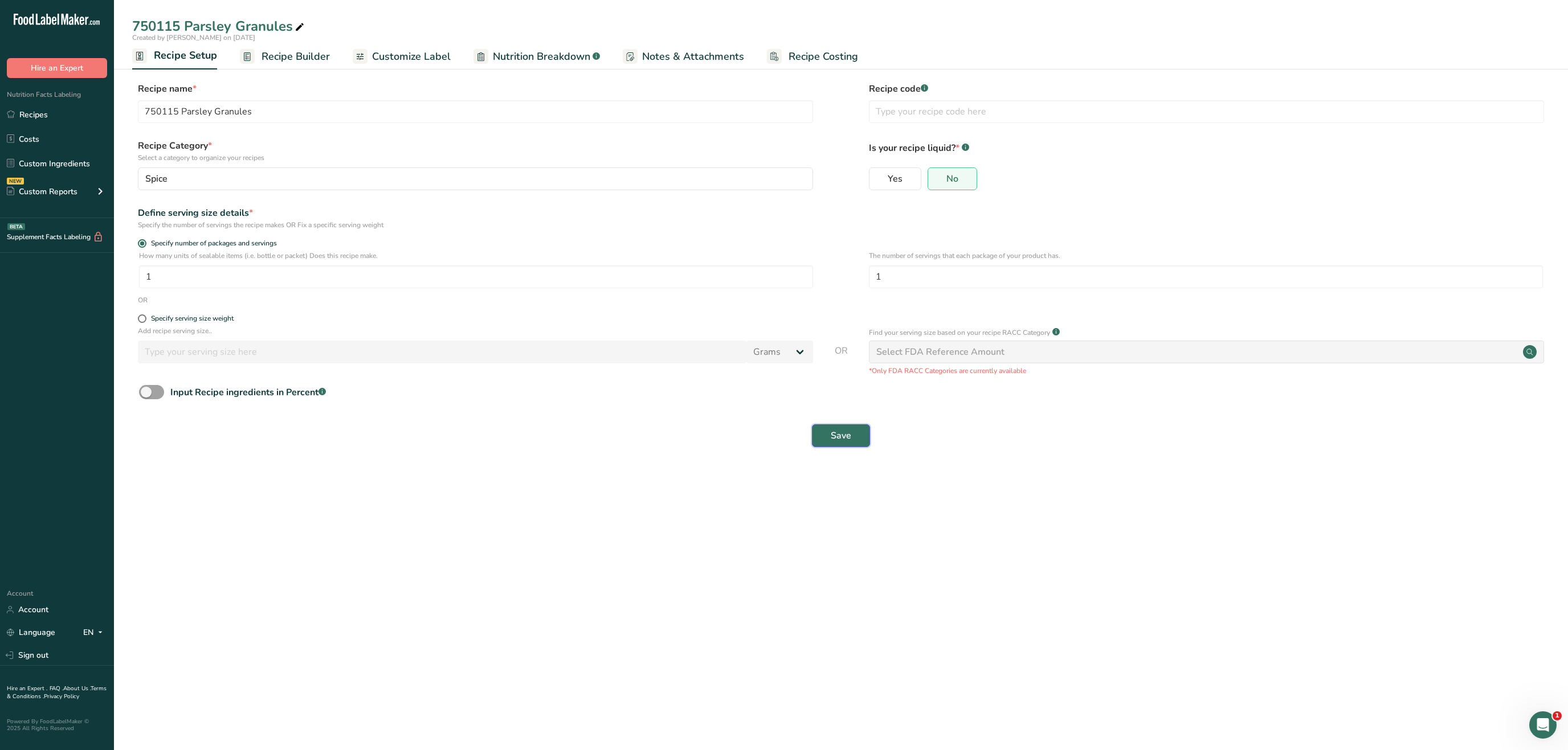
click at [850, 442] on span "Save" at bounding box center [841, 435] width 21 height 14
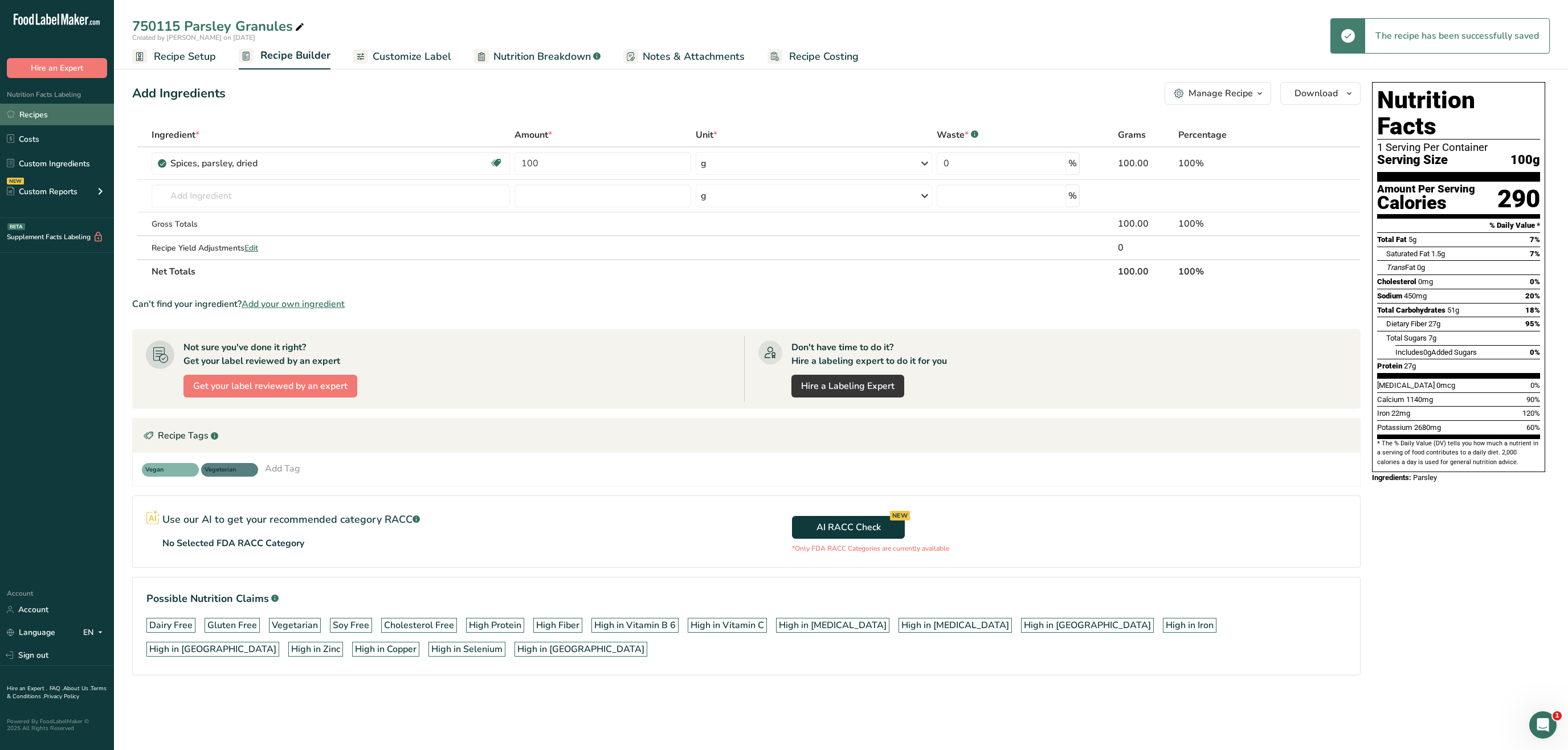
click at [55, 116] on link "Recipes" at bounding box center [57, 114] width 114 height 21
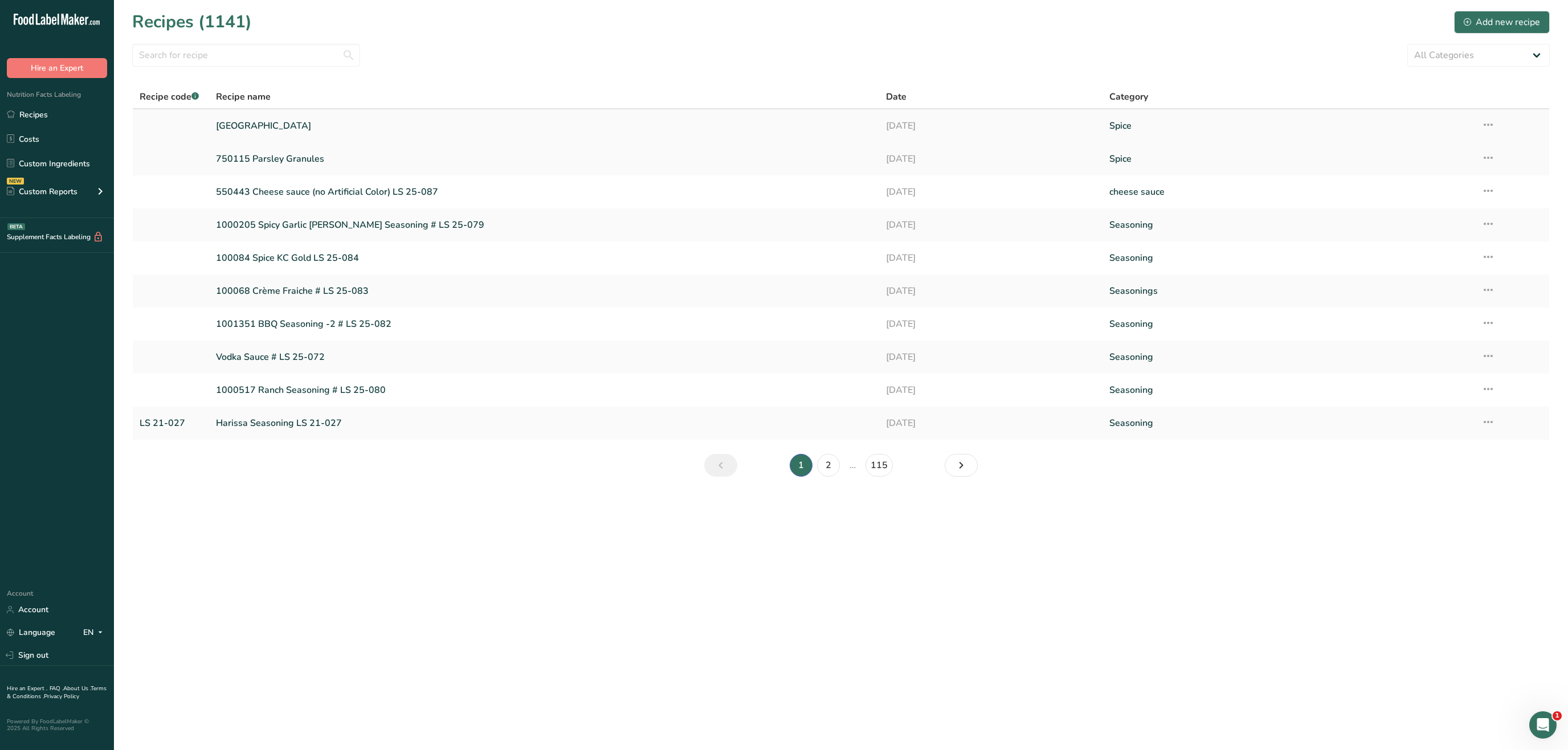
click at [294, 126] on link "[GEOGRAPHIC_DATA]" at bounding box center [543, 126] width 656 height 24
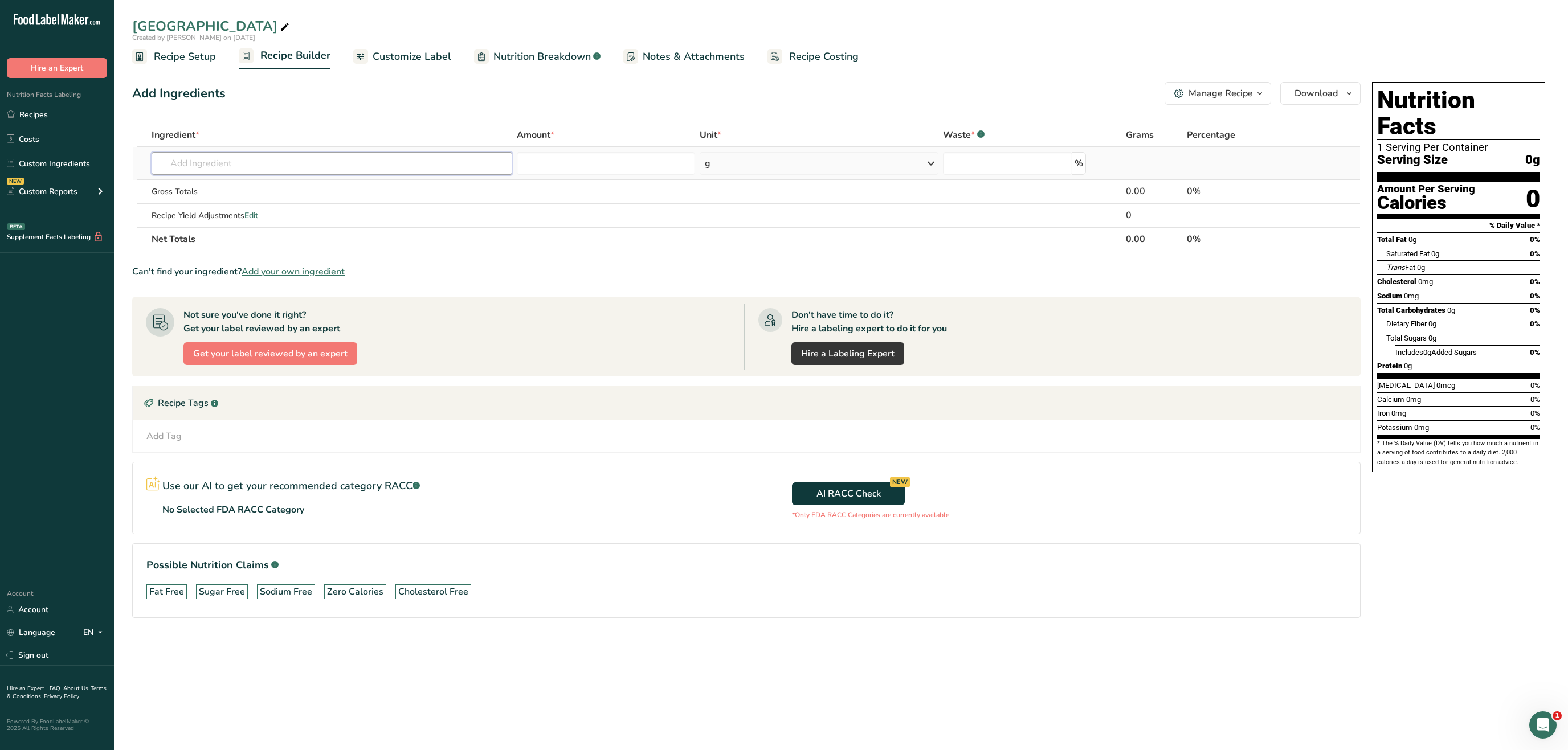
click at [291, 164] on input "text" at bounding box center [332, 163] width 361 height 23
type input "bay lea"
click at [264, 179] on link "2004 Spices, bay leaf" at bounding box center [332, 187] width 361 height 19
type input "Spices, bay leaf"
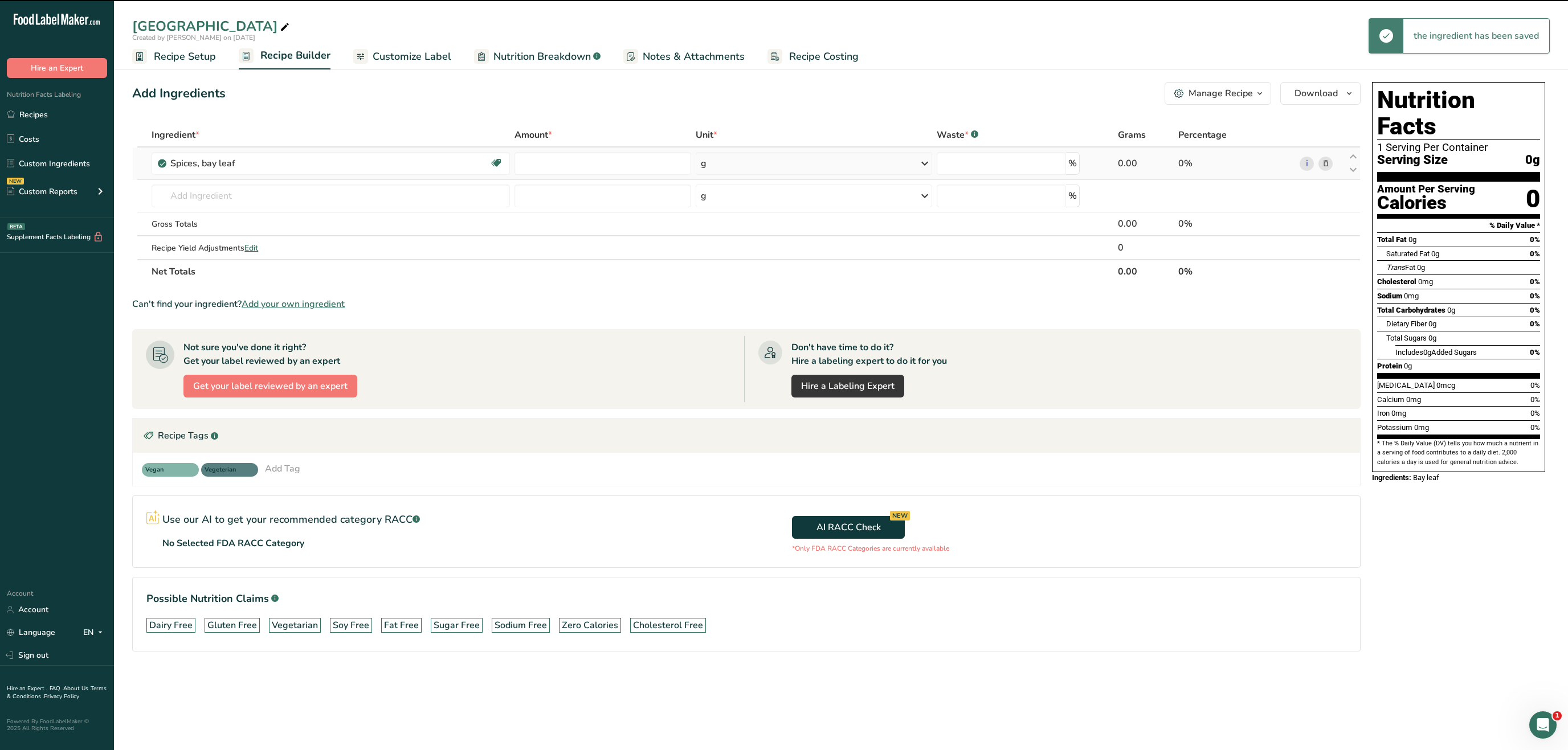
type input "0"
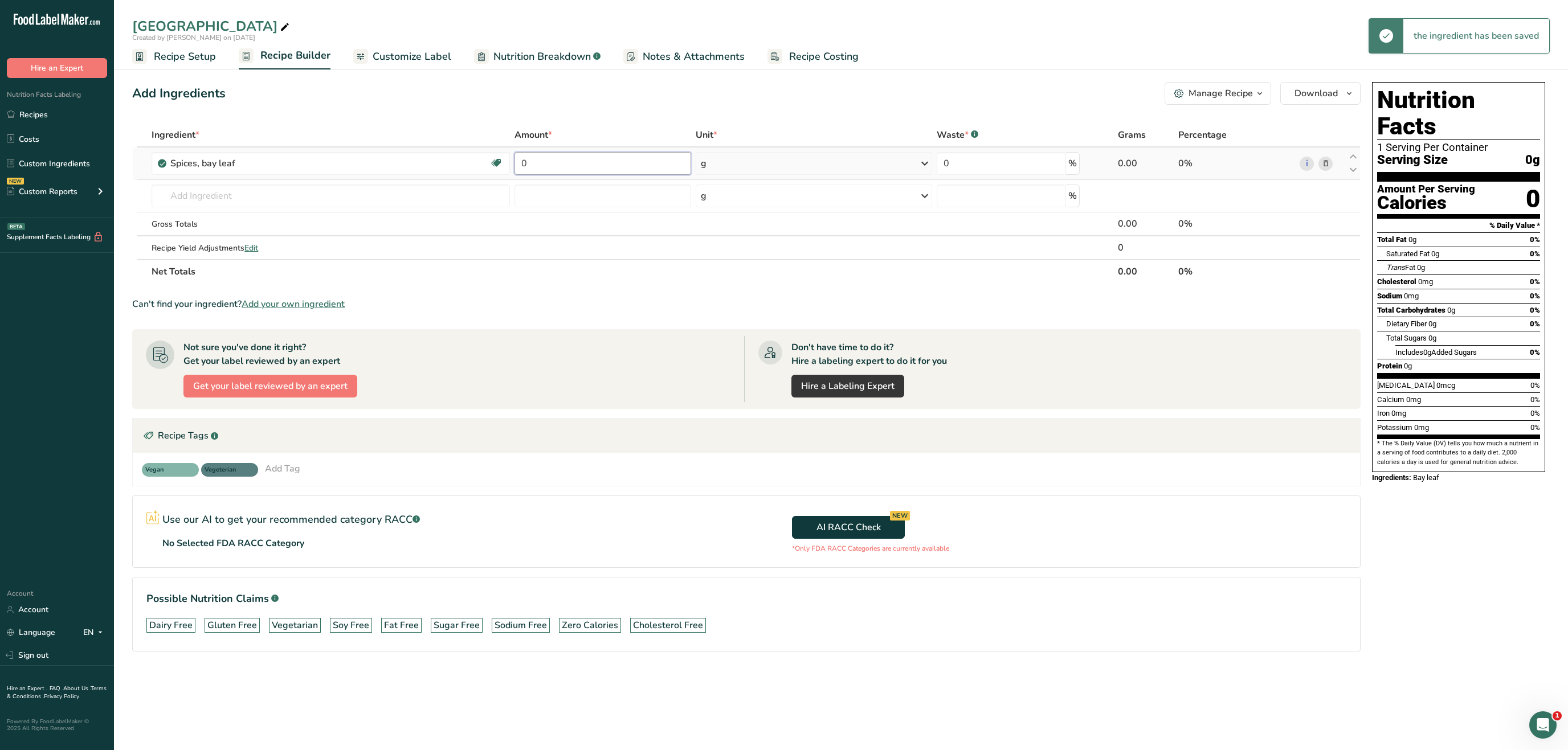
drag, startPoint x: 573, startPoint y: 168, endPoint x: 444, endPoint y: 166, distance: 129.0
click at [514, 166] on input "0" at bounding box center [602, 163] width 177 height 23
type input "100"
click at [1504, 525] on div "Nutrition Facts 1 Serving Per Container Serving Size 0g Amount Per Serving Calo…" at bounding box center [1458, 383] width 182 height 611
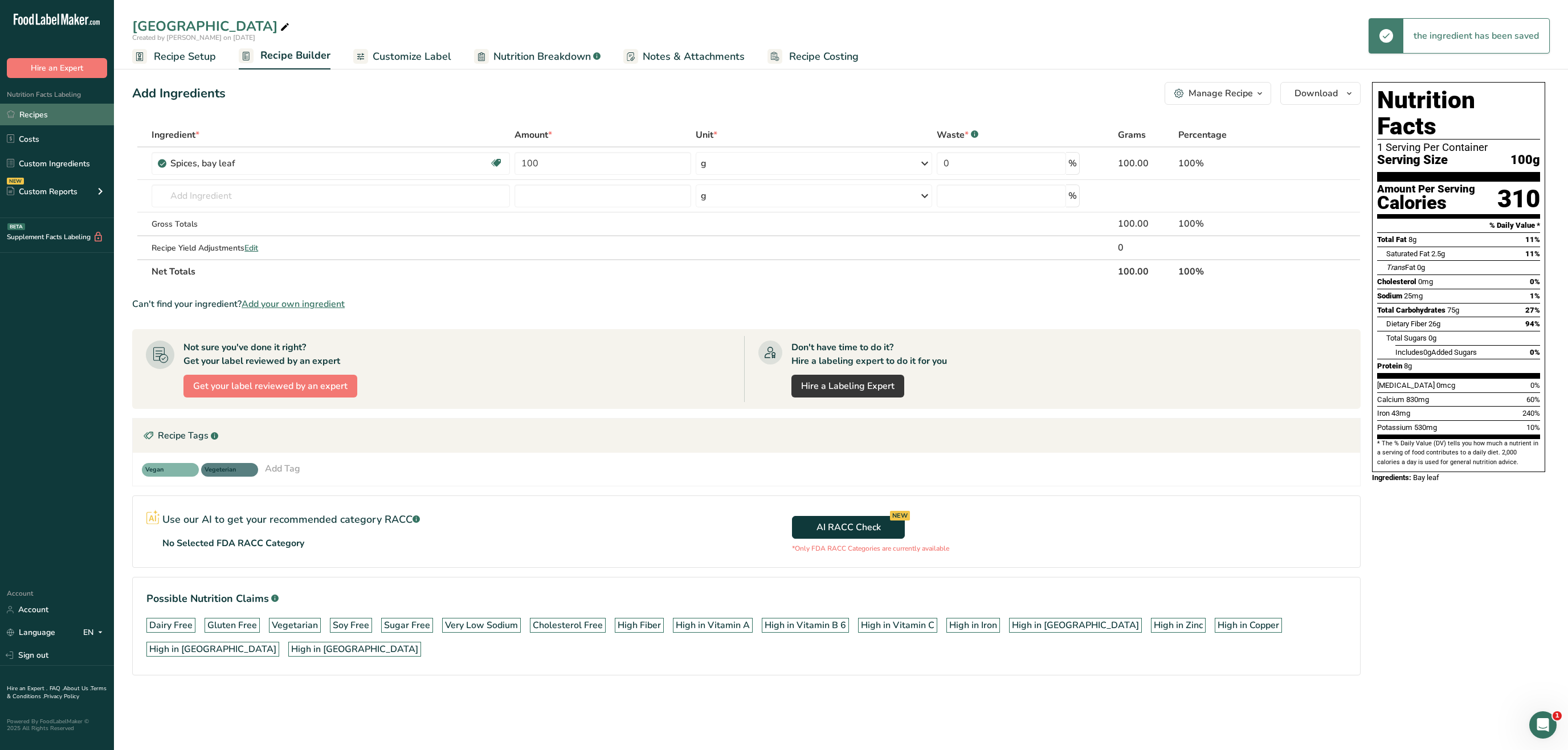
click at [81, 115] on link "Recipes" at bounding box center [57, 114] width 114 height 21
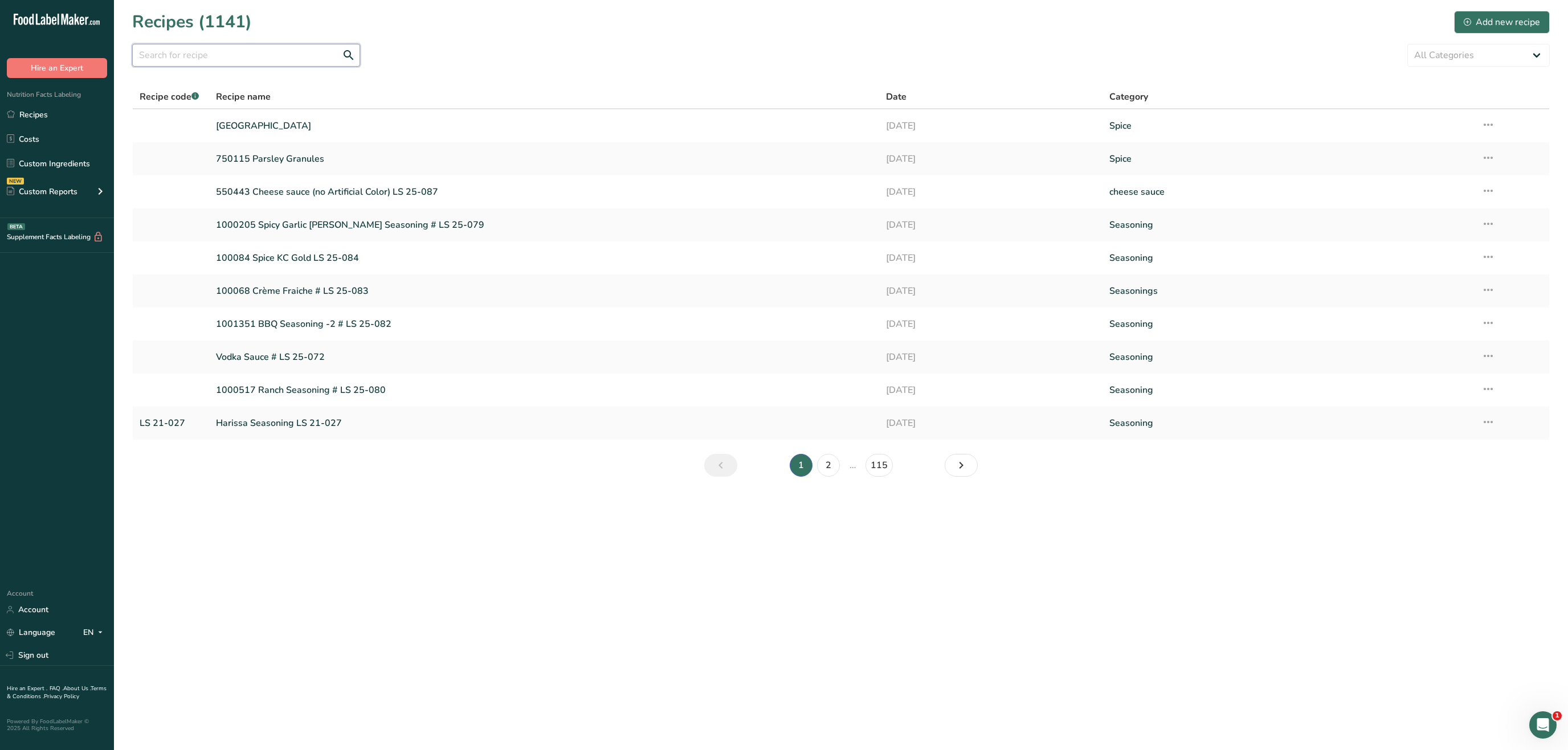
click at [245, 62] on input "text" at bounding box center [246, 55] width 228 height 23
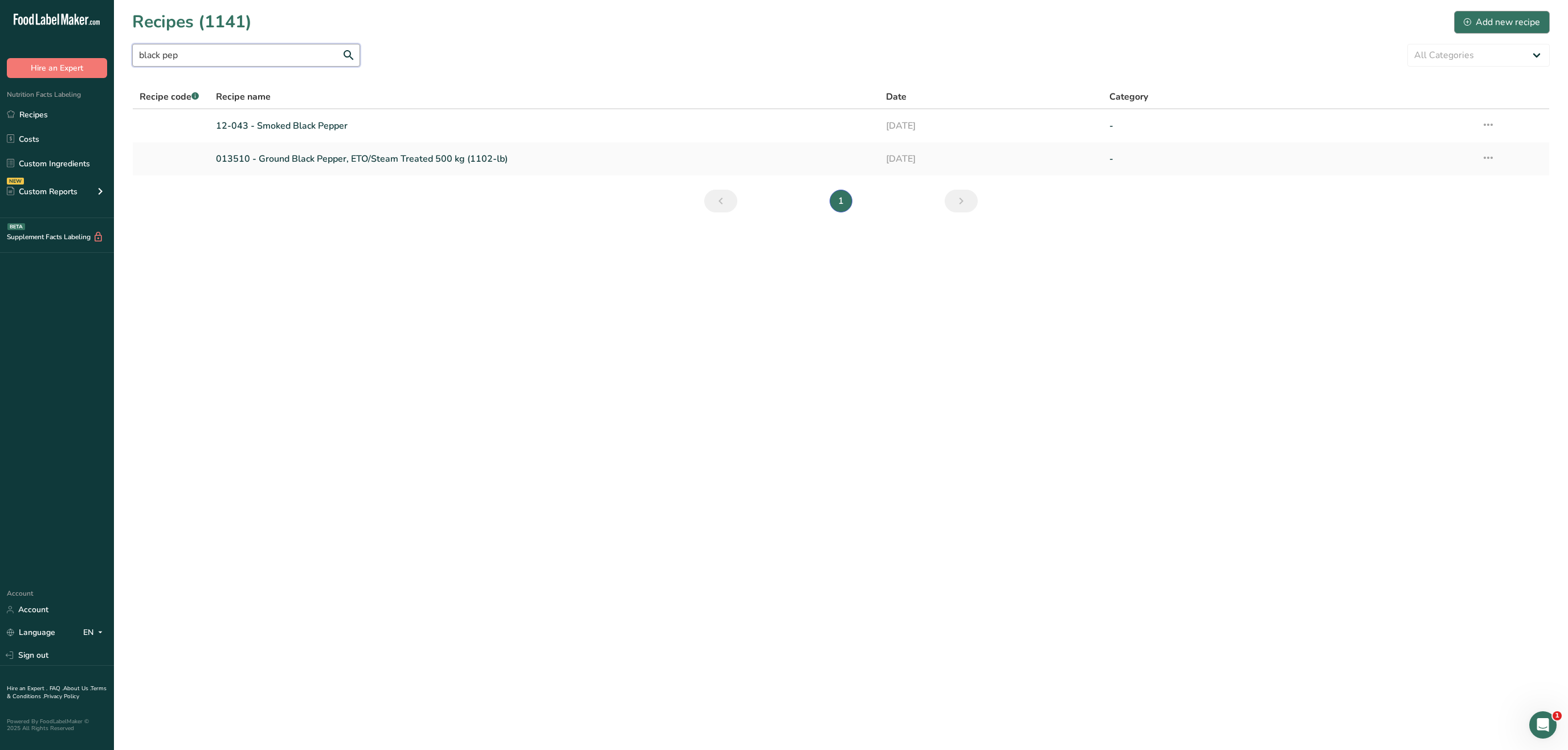
type input "black pep"
click at [1512, 25] on div "Add new recipe" at bounding box center [1502, 22] width 76 height 14
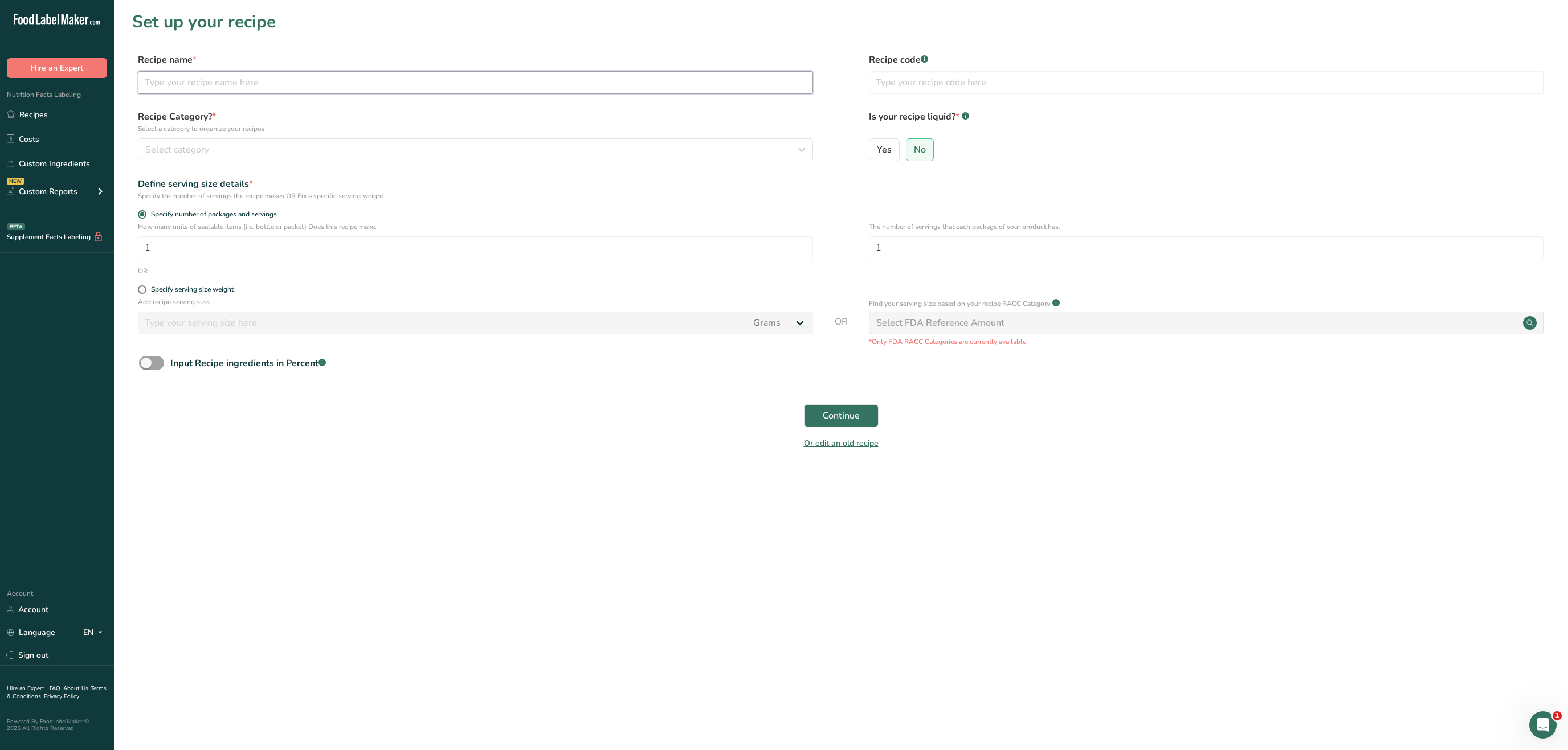
click at [339, 82] on input "text" at bounding box center [475, 82] width 675 height 23
paste input "• 755546 Black Pepper Ground"
drag, startPoint x: 162, startPoint y: 81, endPoint x: 97, endPoint y: 81, distance: 65.0
click at [138, 81] on input "• 755546 Black Pepper Ground" at bounding box center [475, 82] width 675 height 23
type input "755546 Black Pepper Ground"
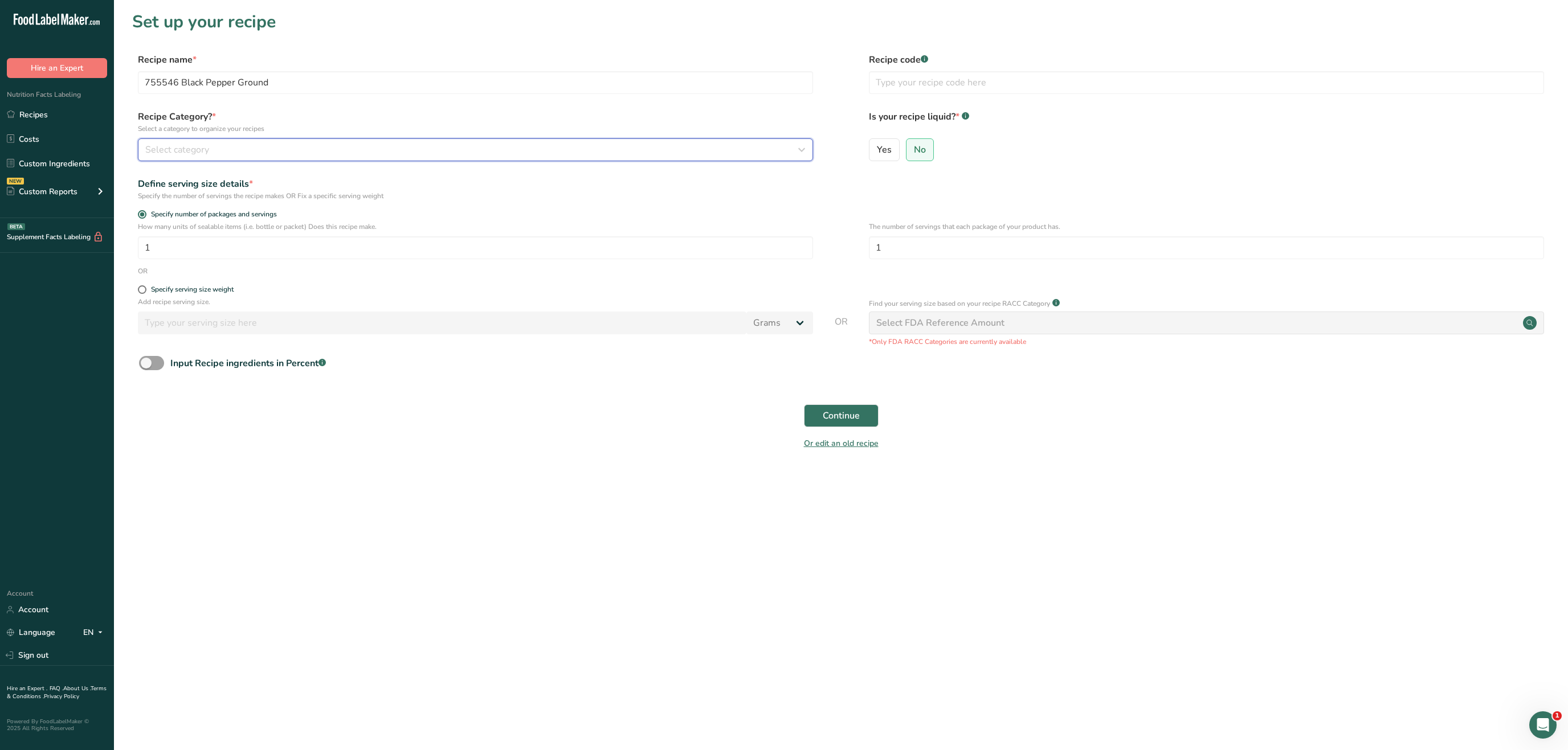
click at [433, 152] on div "Select category" at bounding box center [472, 150] width 653 height 14
click at [288, 204] on span "Custom Categories .a-a{fill:#347362;}.b-a{fill:#fff;}" at bounding box center [297, 207] width 88 height 14
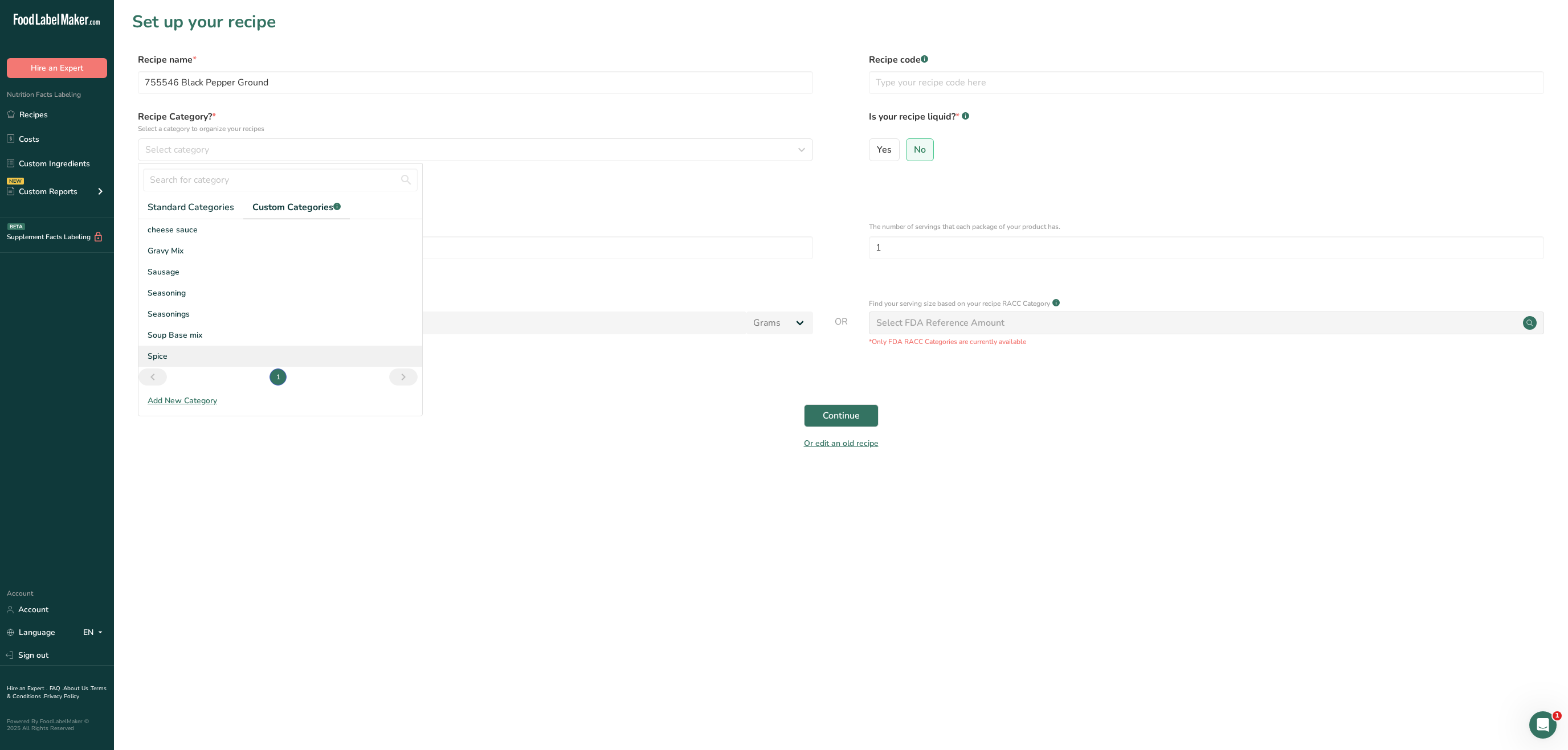
click at [204, 351] on div "Spice" at bounding box center [280, 356] width 284 height 21
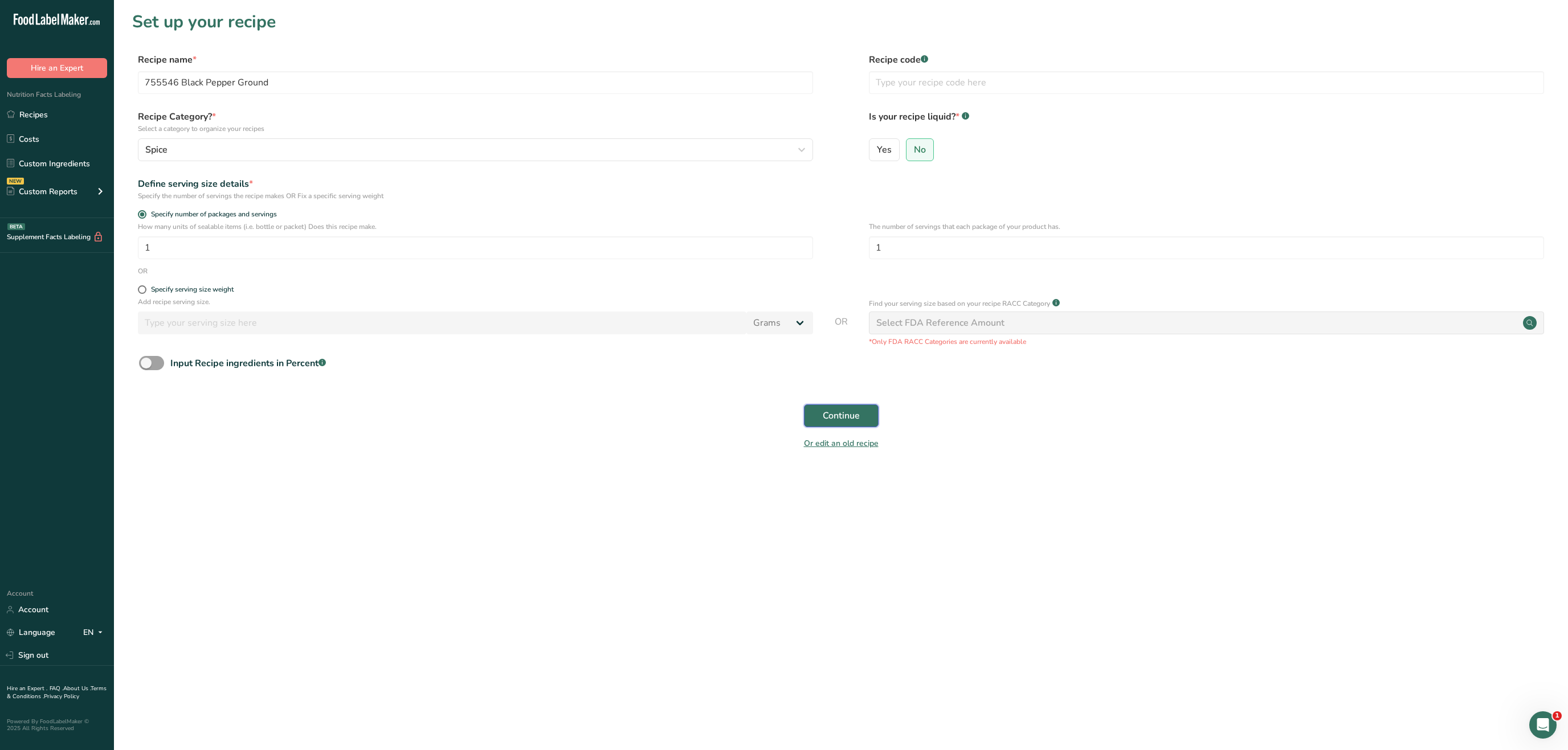
click at [852, 410] on span "Continue" at bounding box center [841, 416] width 37 height 14
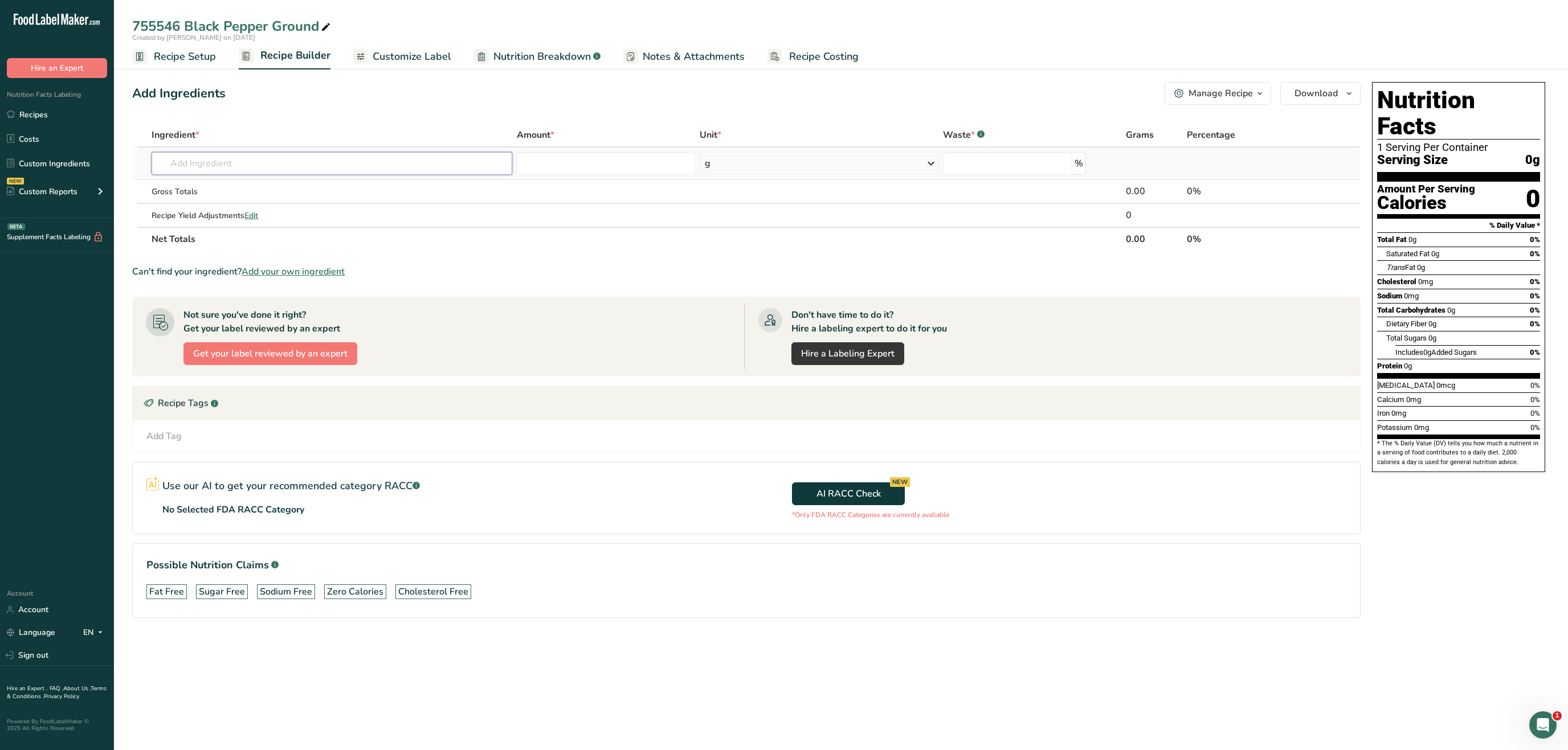
click at [420, 168] on input "text" at bounding box center [332, 163] width 361 height 23
type input "black pepper"
click at [410, 234] on link "2030 Spices, pepper, black" at bounding box center [332, 243] width 361 height 19
type input "Spices, pepper, black"
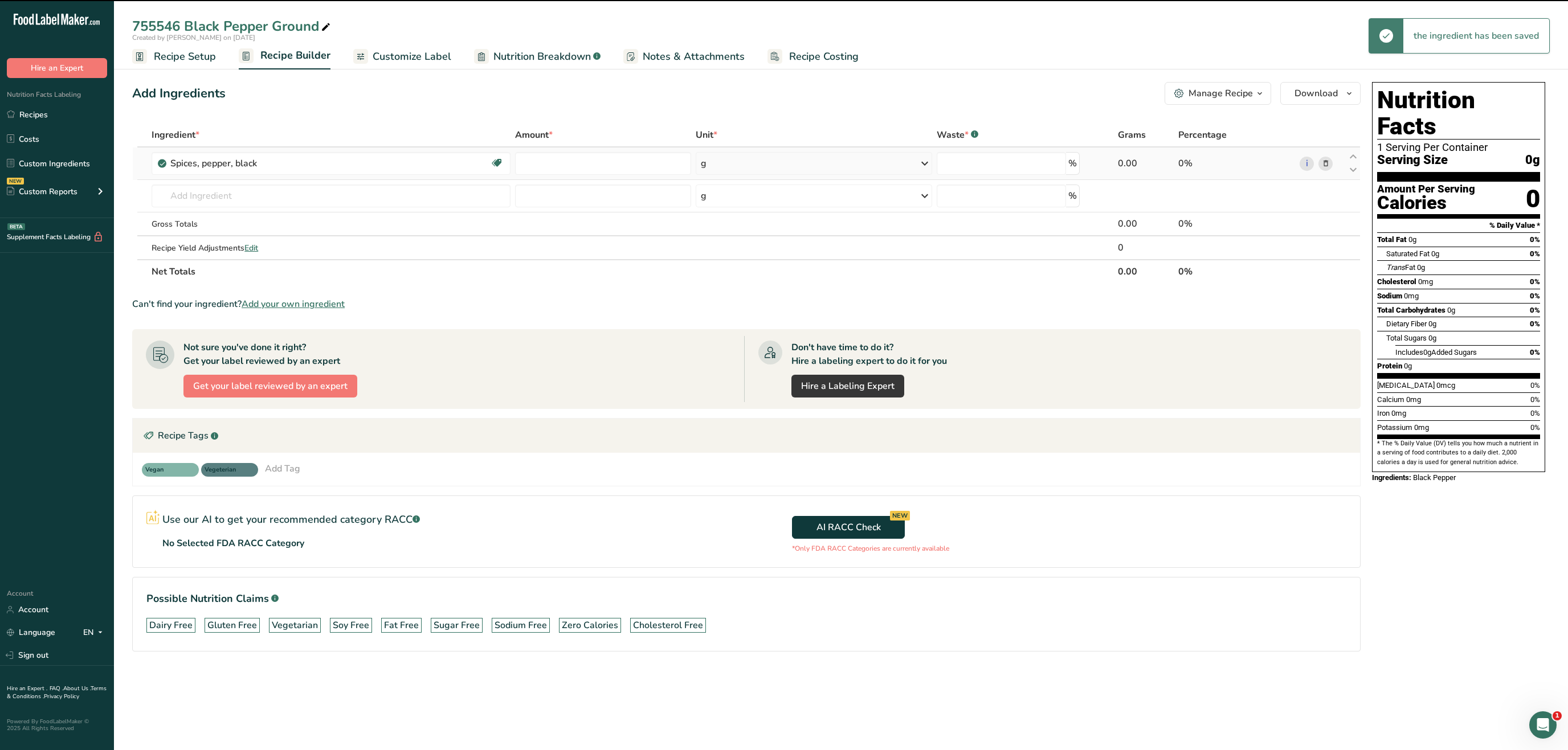
type input "0"
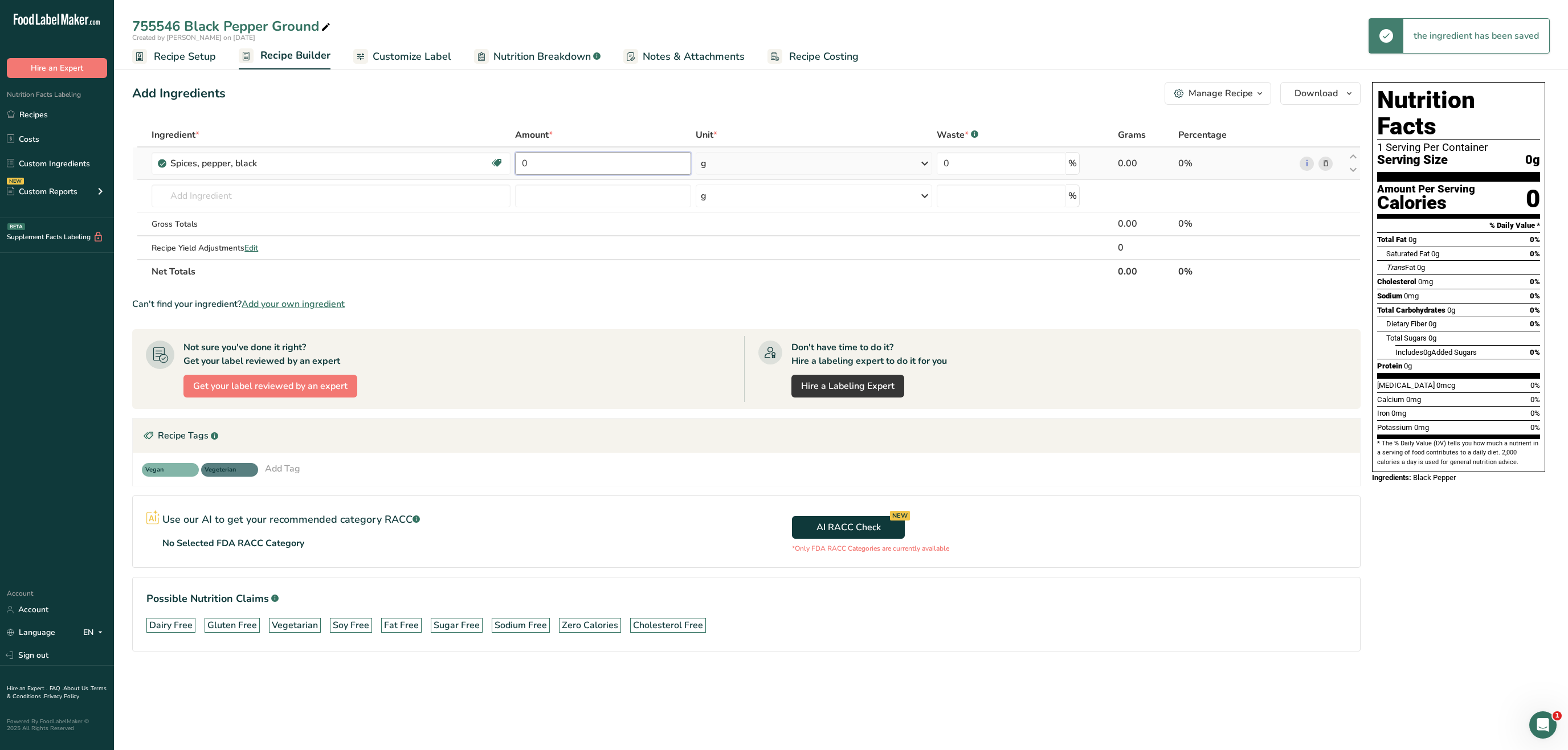
drag, startPoint x: 569, startPoint y: 161, endPoint x: 403, endPoint y: 160, distance: 166.0
click at [515, 160] on input "0" at bounding box center [603, 163] width 177 height 23
type input "100"
click at [1486, 567] on div "Nutrition Facts 1 Serving Per Container Serving Size 0g Amount Per Serving Calo…" at bounding box center [1458, 383] width 182 height 611
